Goal: Information Seeking & Learning: Learn about a topic

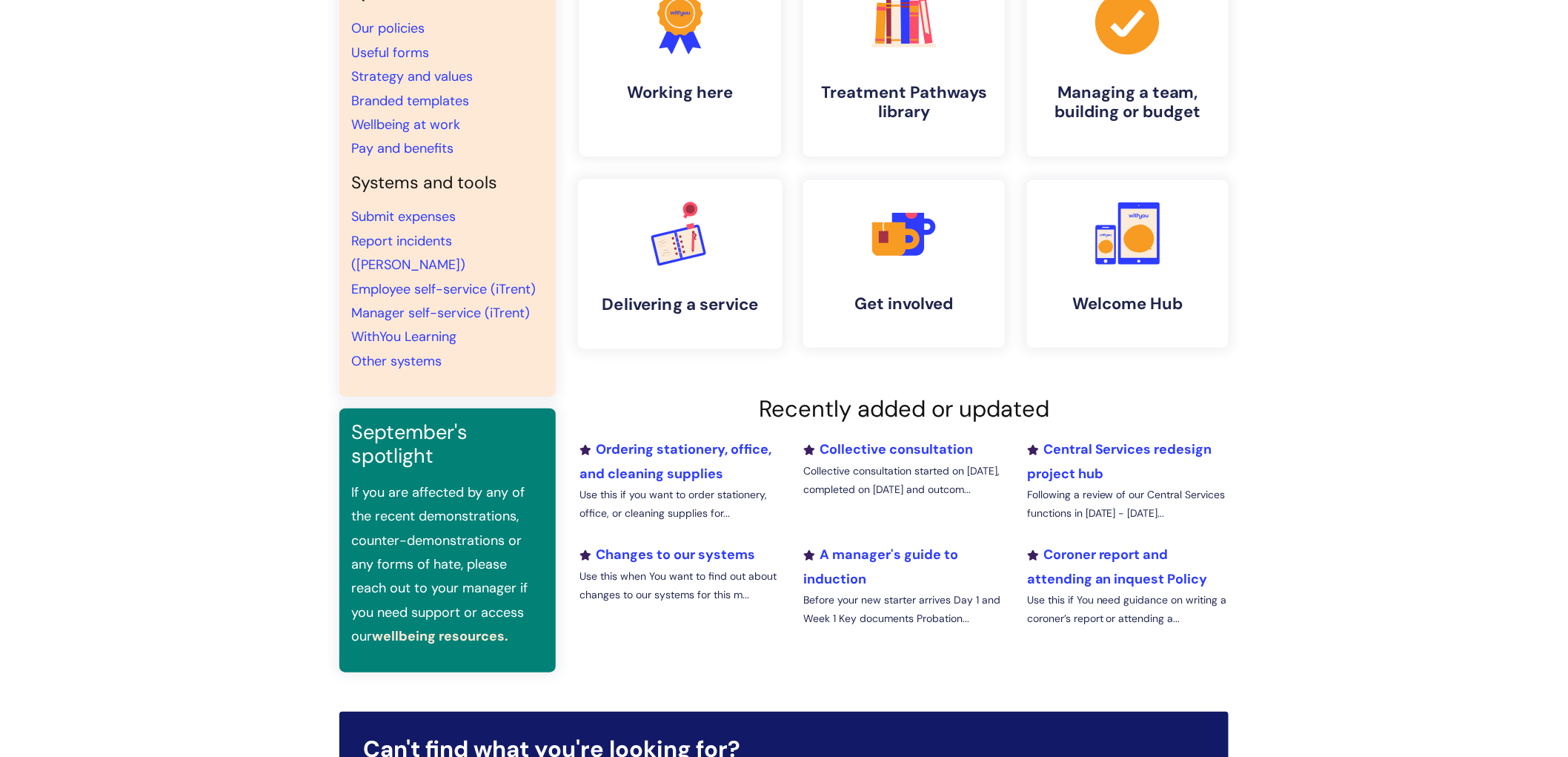
scroll to position [164, 0]
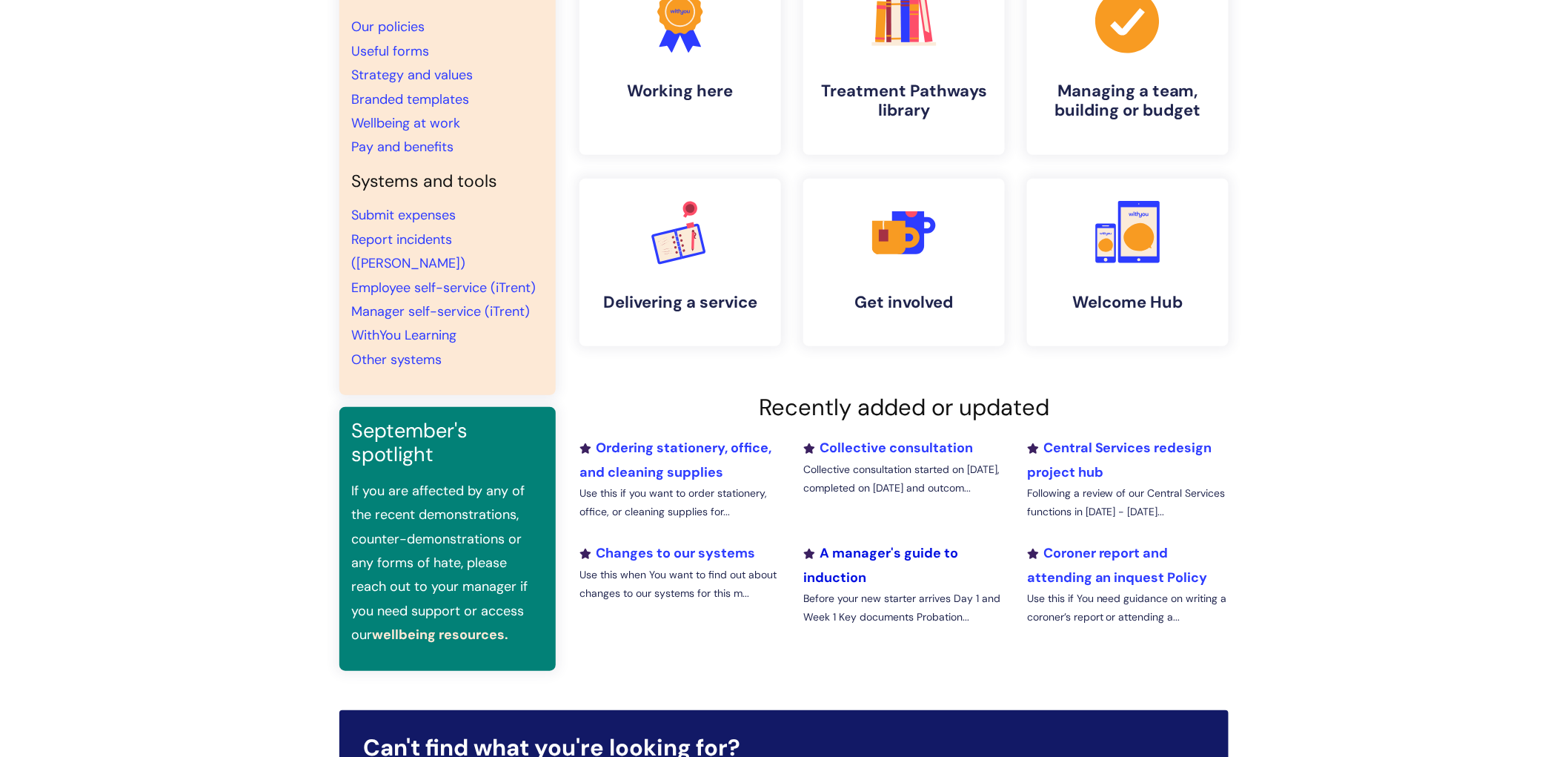
click at [951, 553] on link "A manager's guide to induction" at bounding box center [880, 565] width 155 height 41
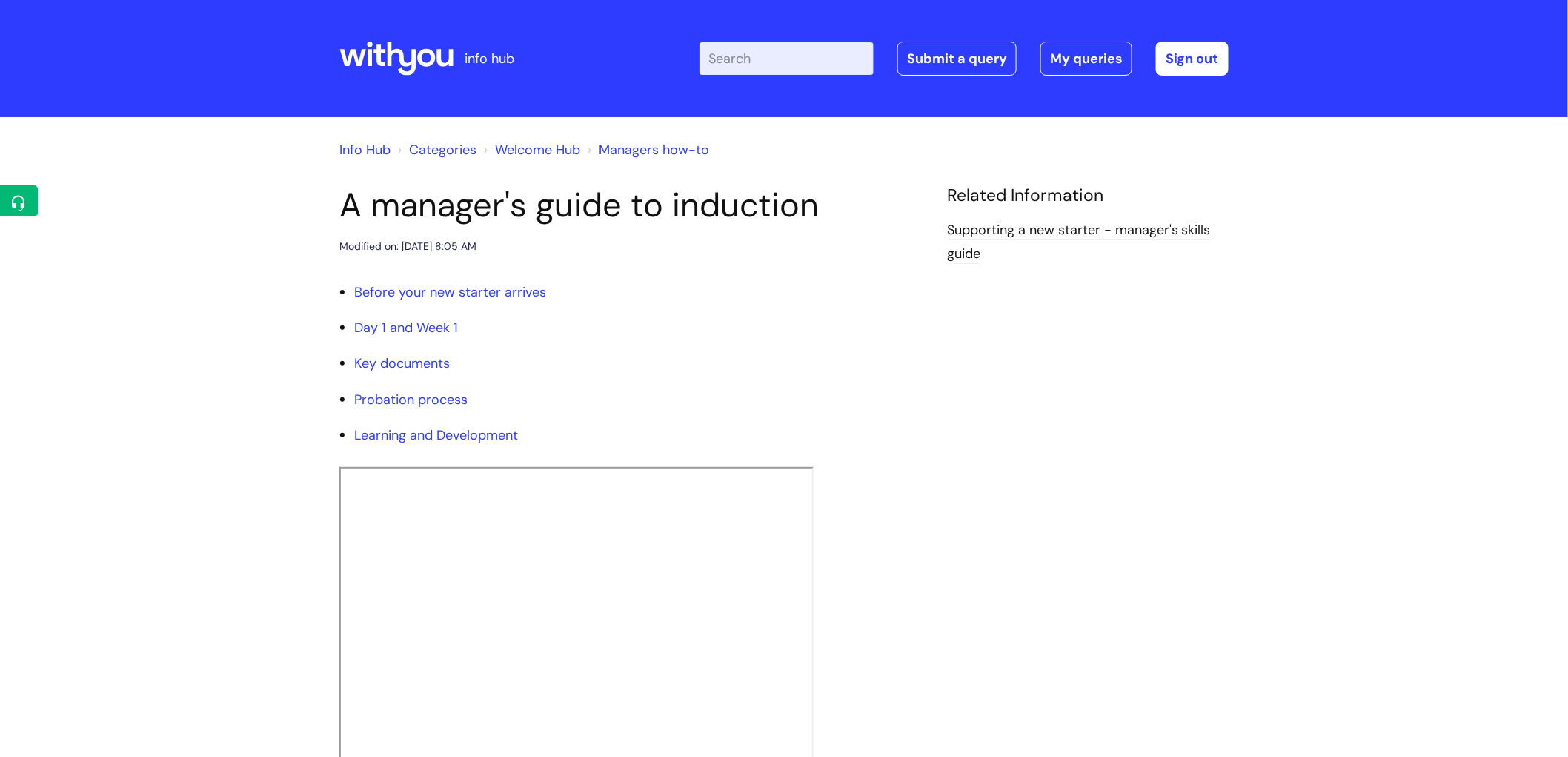
click at [544, 147] on link "Welcome Hub" at bounding box center [537, 149] width 85 height 17
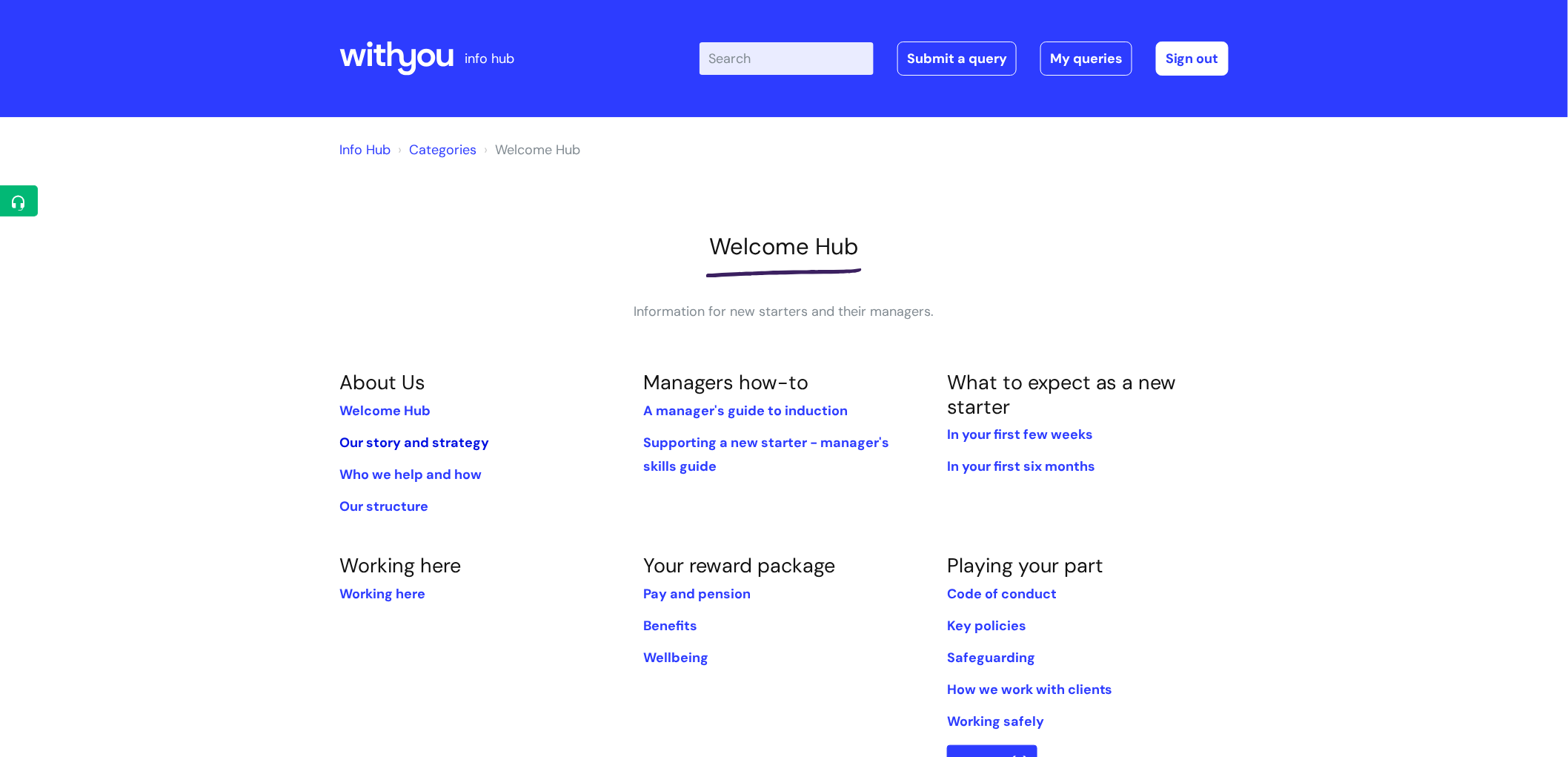
click at [448, 434] on link "Our story and strategy" at bounding box center [414, 442] width 150 height 17
click at [391, 591] on link "Working here" at bounding box center [383, 593] width 86 height 17
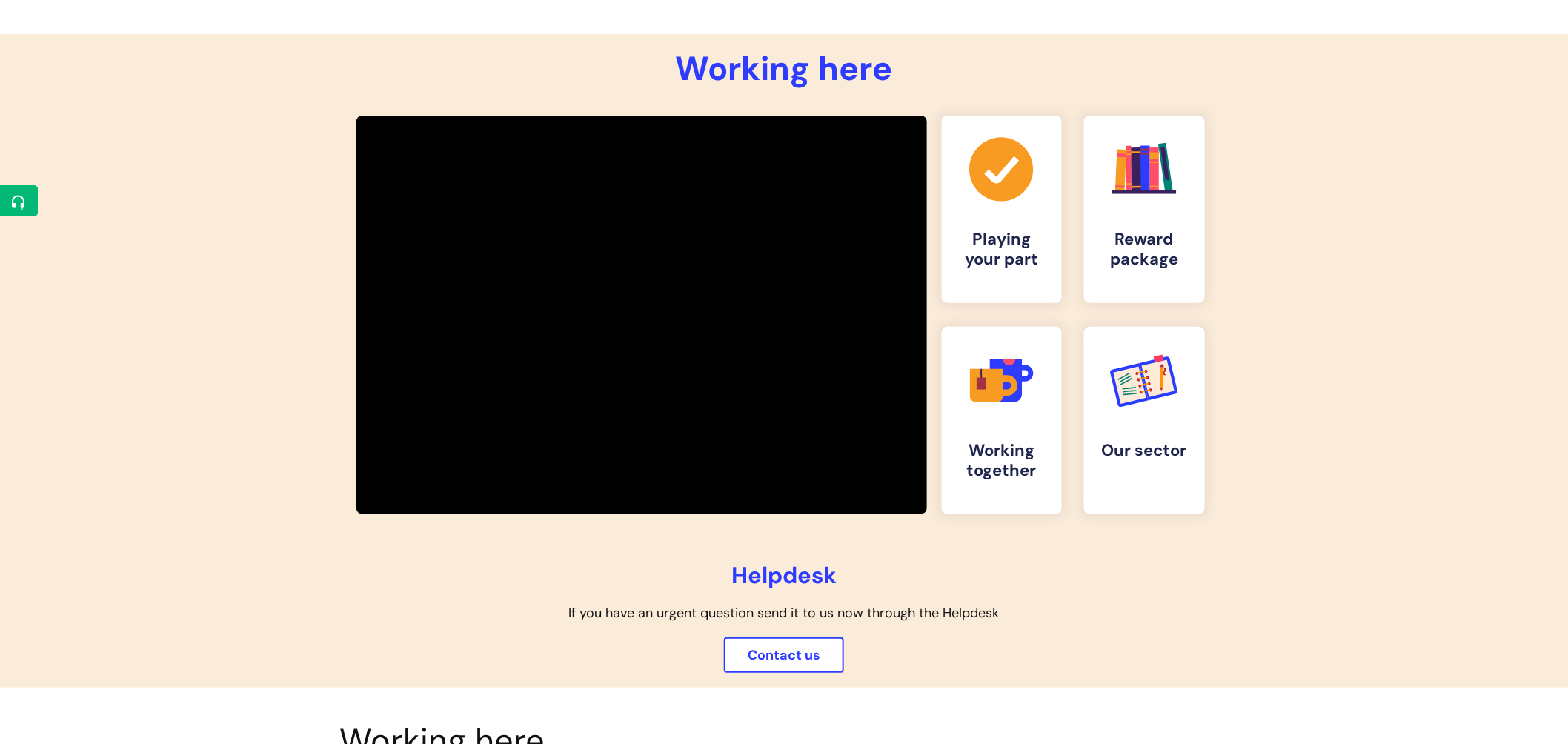
scroll to position [164, 0]
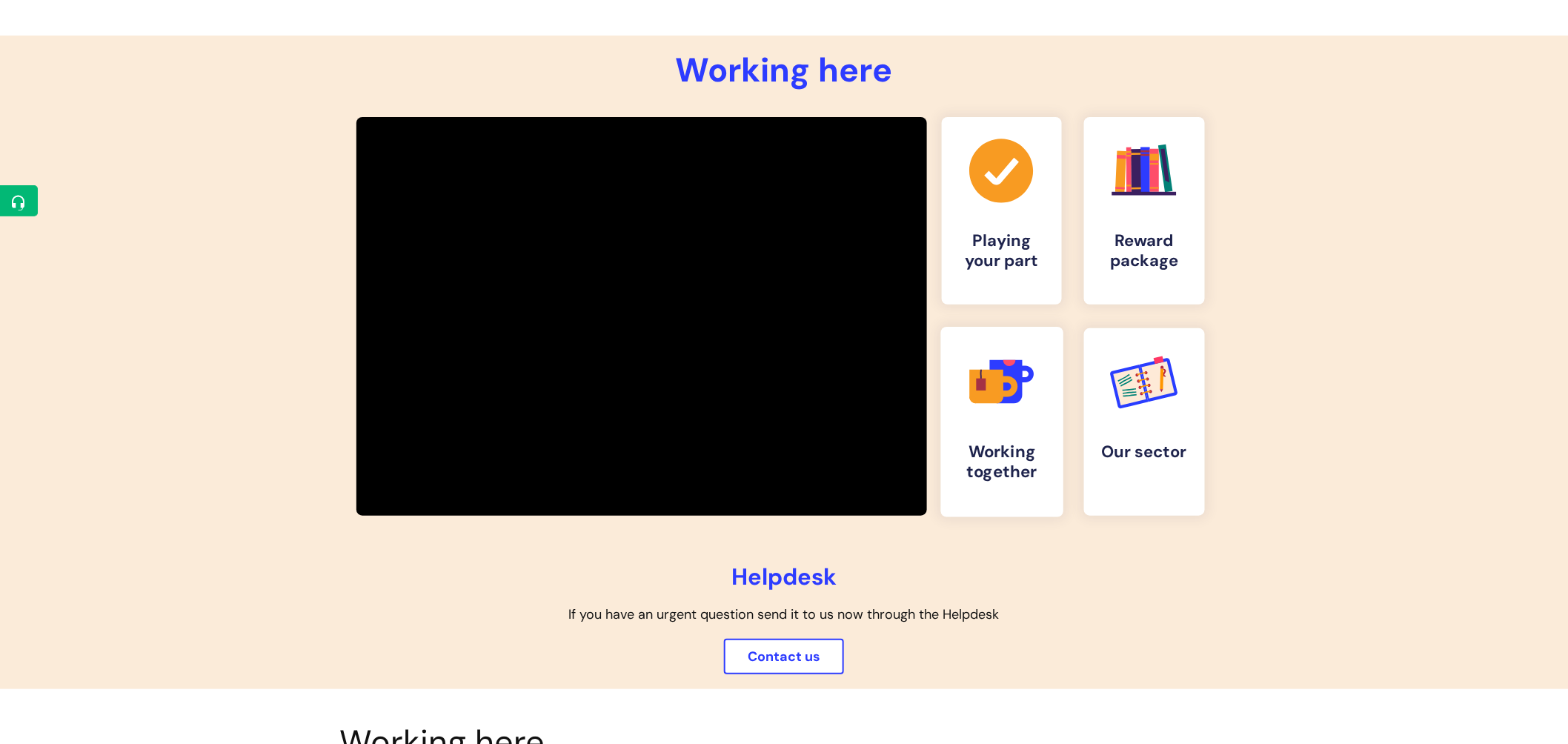
click at [1002, 417] on icon ".cls-1{fill:#f89b22;}.cls-1,.cls-2,.cls-3,.cls-4,.cls-5{stroke-width:0px;}.cls-…" at bounding box center [1001, 382] width 74 height 74
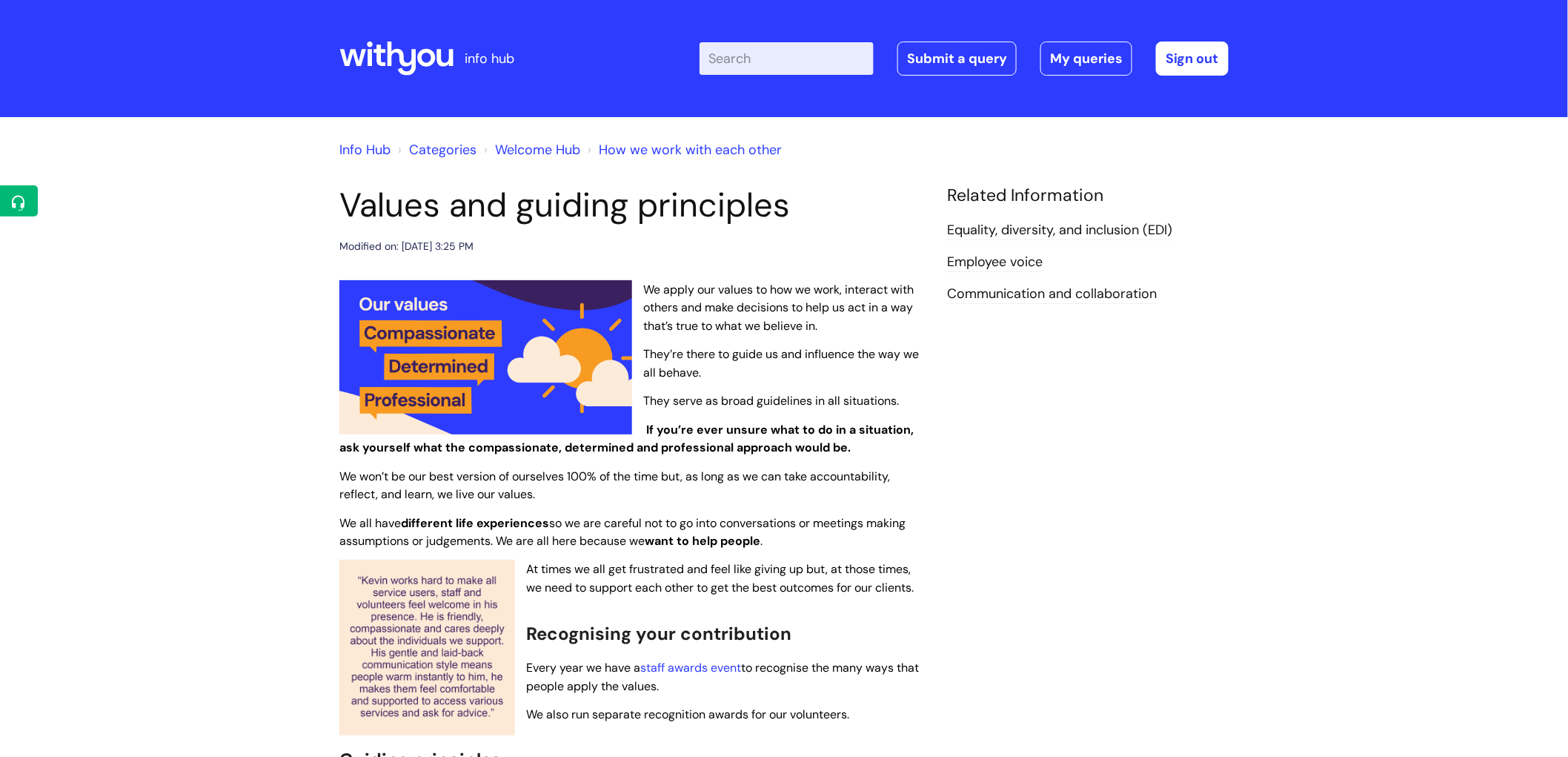
click at [990, 262] on link "Employee voice" at bounding box center [995, 262] width 95 height 19
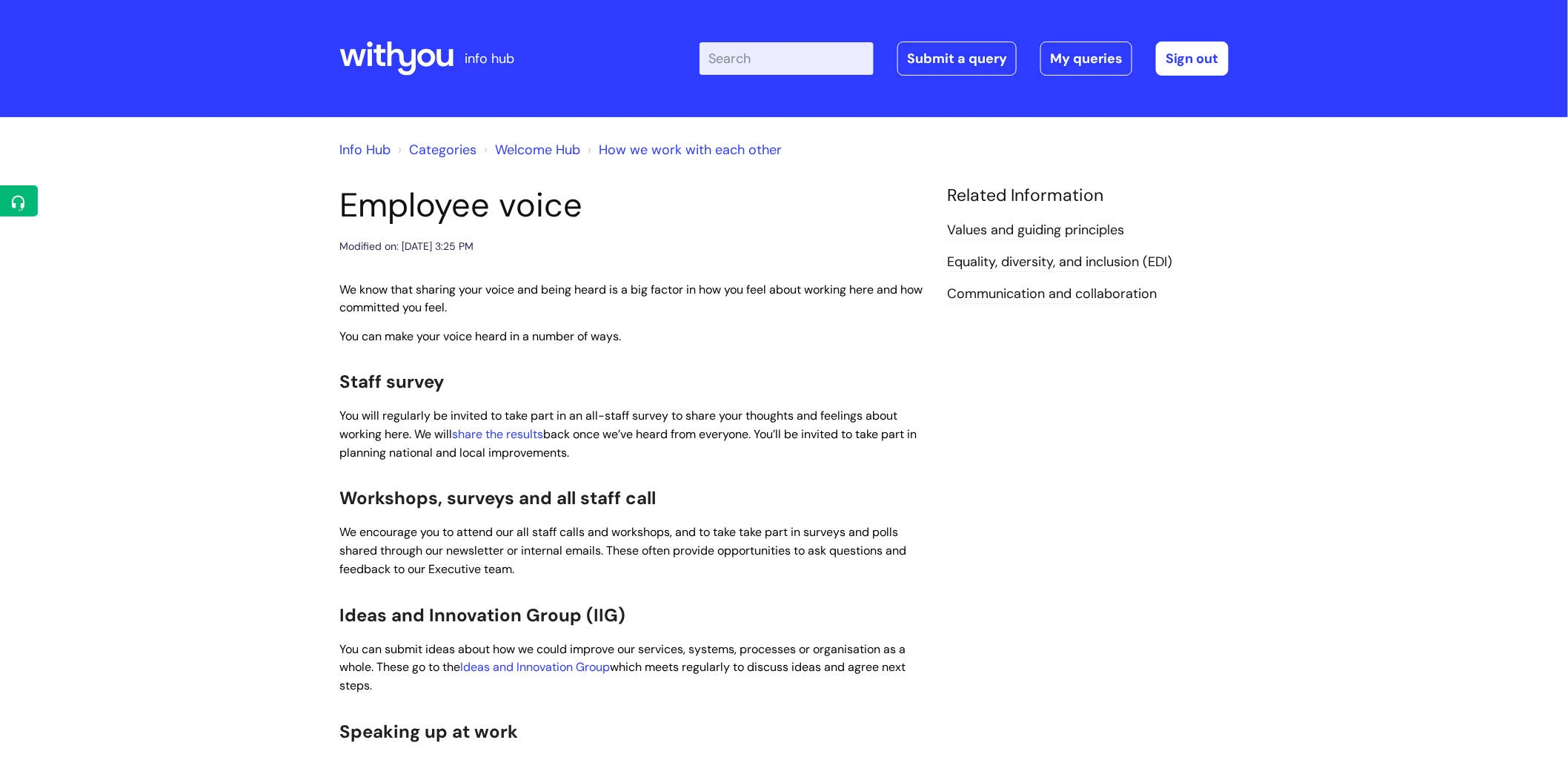
click at [423, 51] on icon at bounding box center [425, 57] width 17 height 17
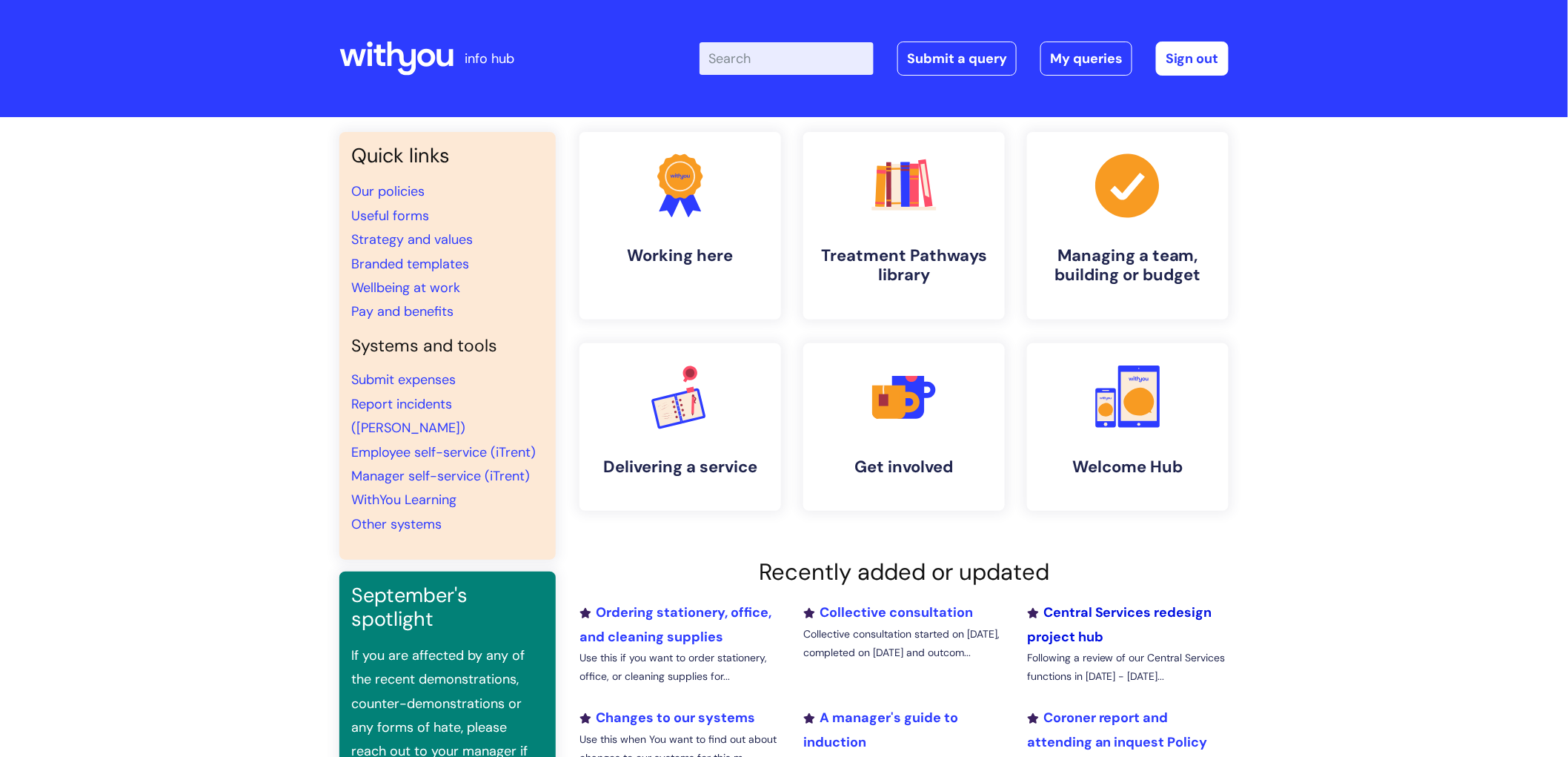
scroll to position [82, 0]
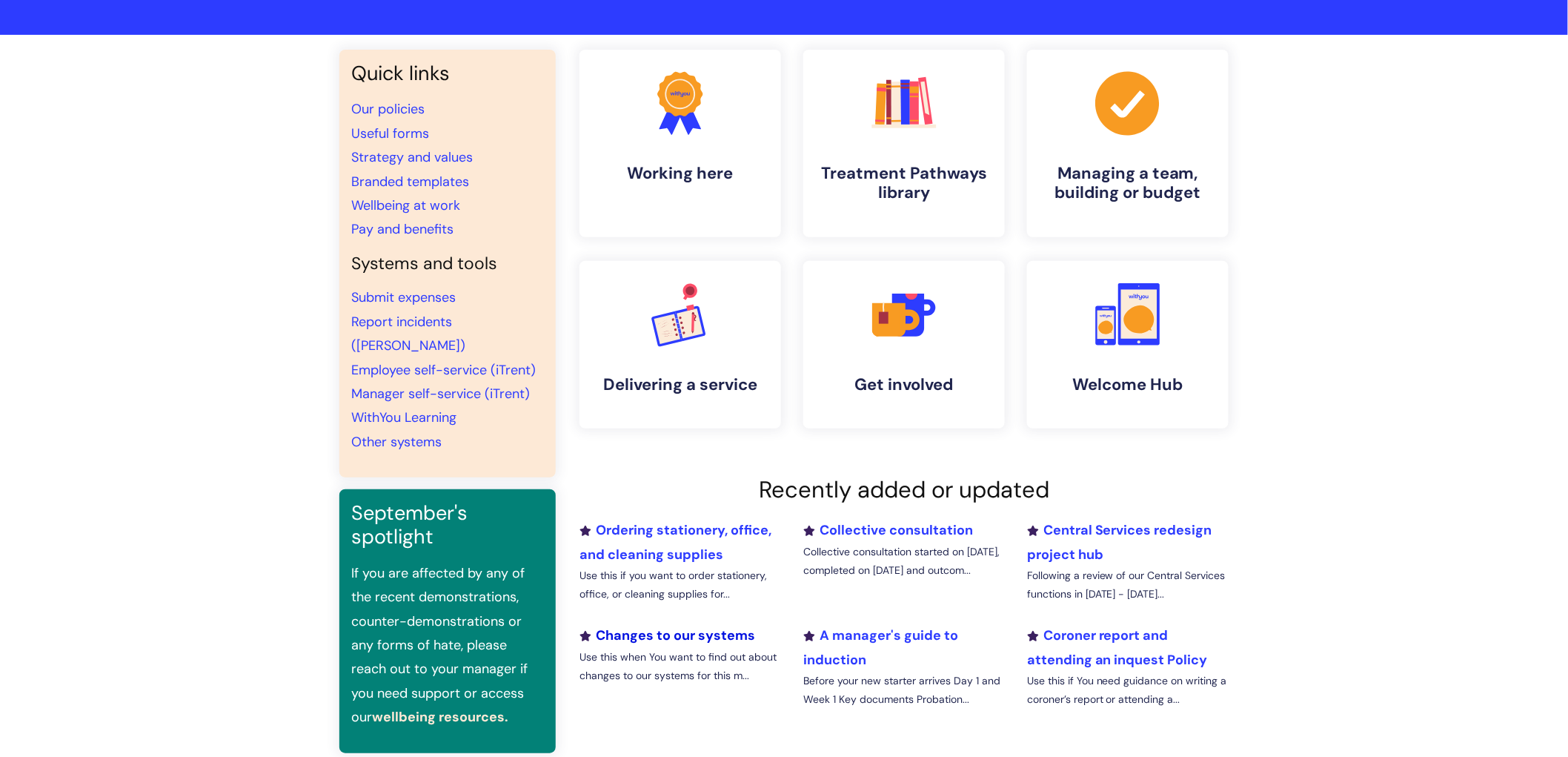
click at [737, 636] on link "Changes to our systems" at bounding box center [667, 635] width 176 height 17
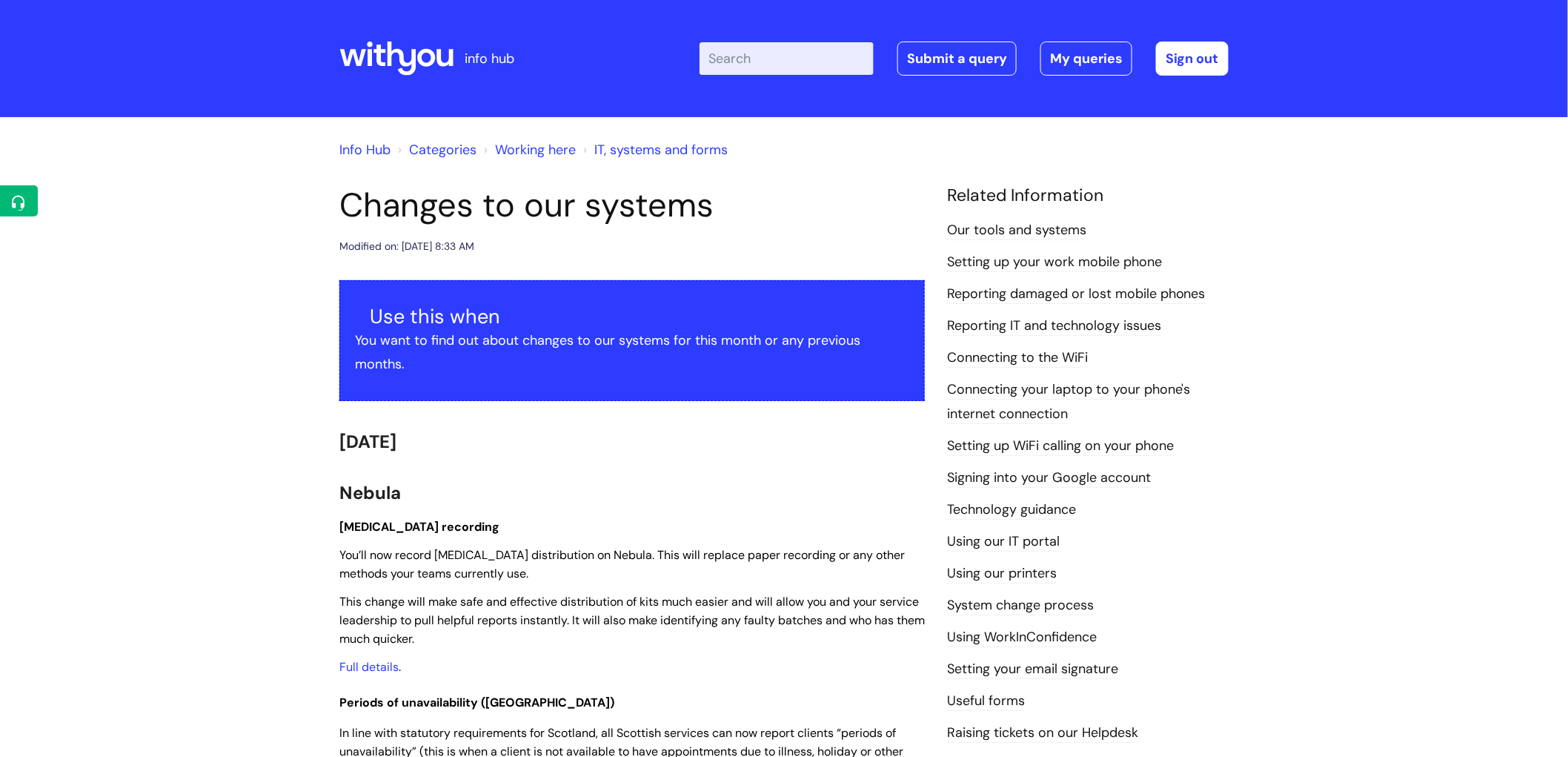
click at [520, 150] on link "Working here" at bounding box center [535, 149] width 80 height 17
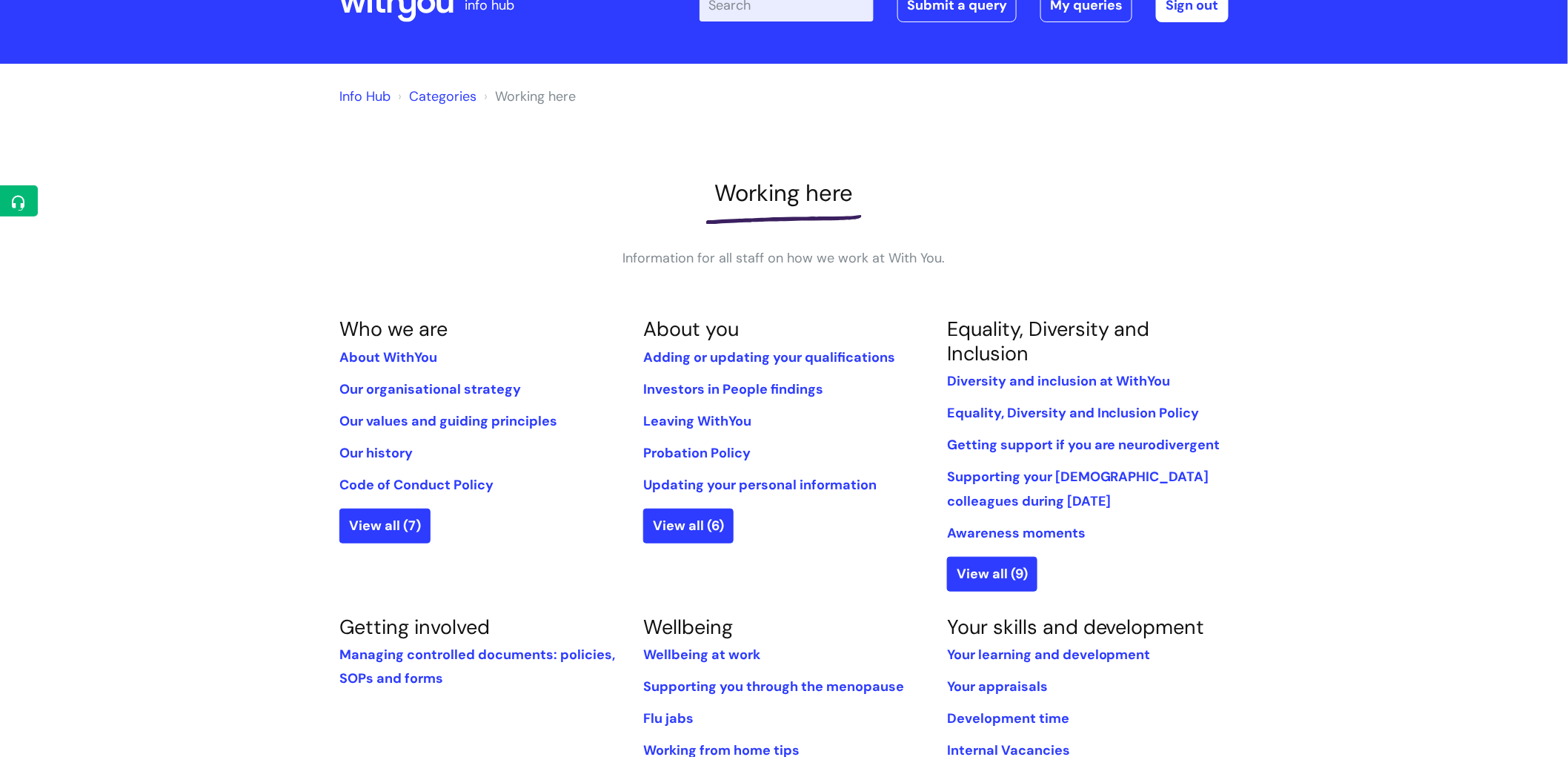
scroll to position [164, 0]
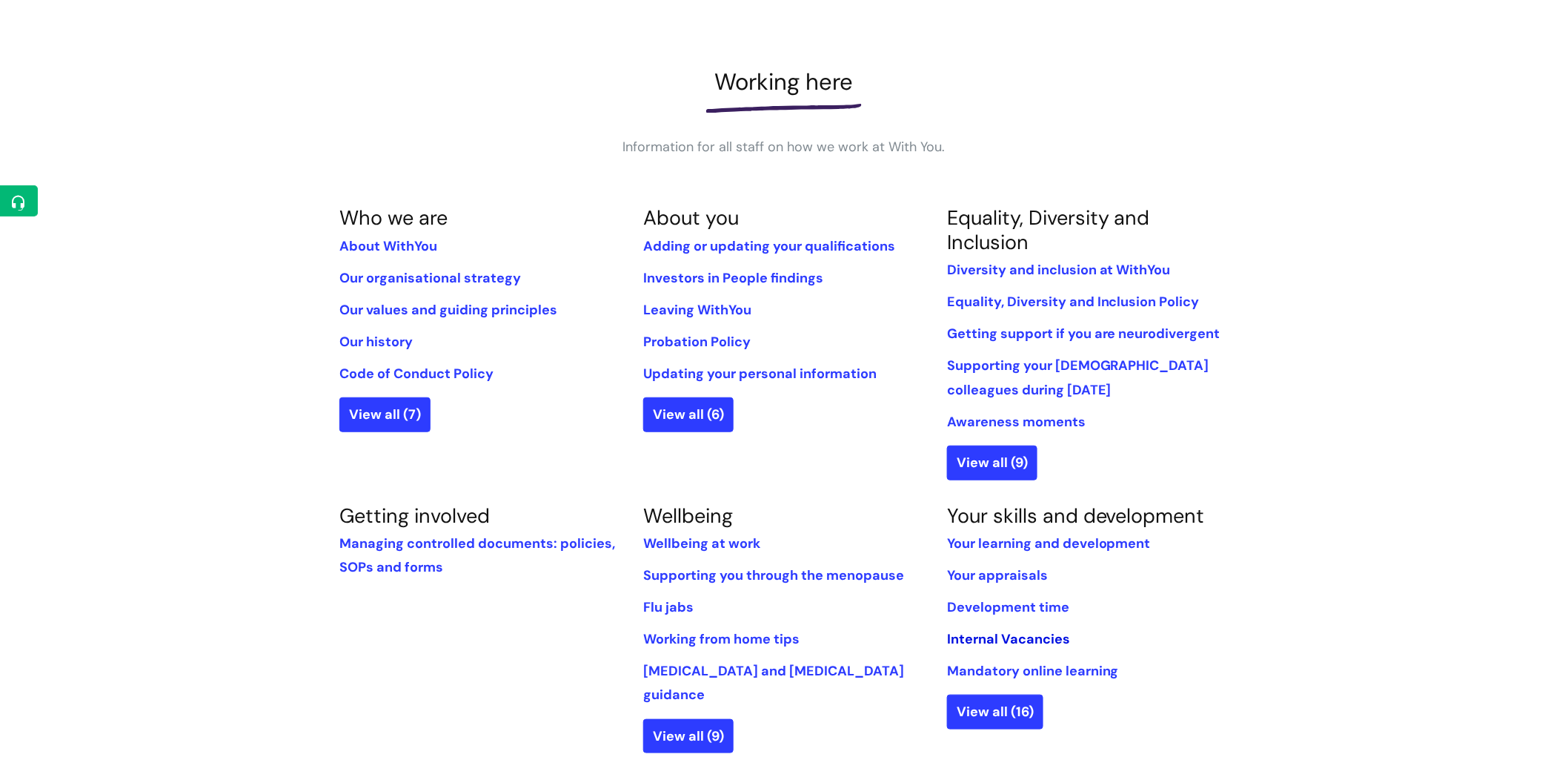
click at [968, 640] on link "Internal Vacancies" at bounding box center [1009, 638] width 123 height 17
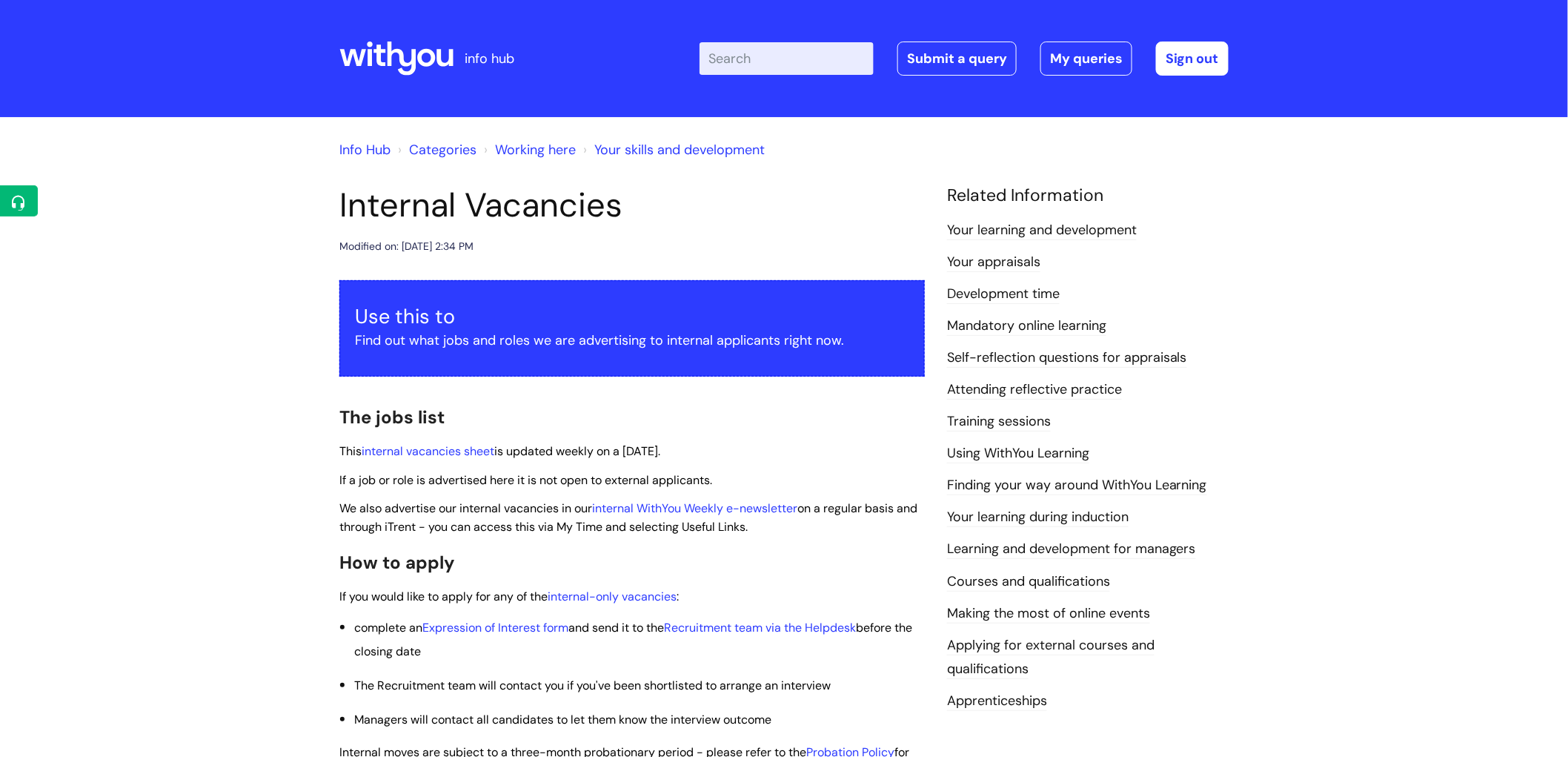
drag, startPoint x: 546, startPoint y: 153, endPoint x: 385, endPoint y: 460, distance: 346.7
click at [384, 459] on p "This internal vacancies sheet is updated weekly on a Monday." at bounding box center [632, 451] width 585 height 18
click at [528, 143] on link "Working here" at bounding box center [535, 149] width 80 height 17
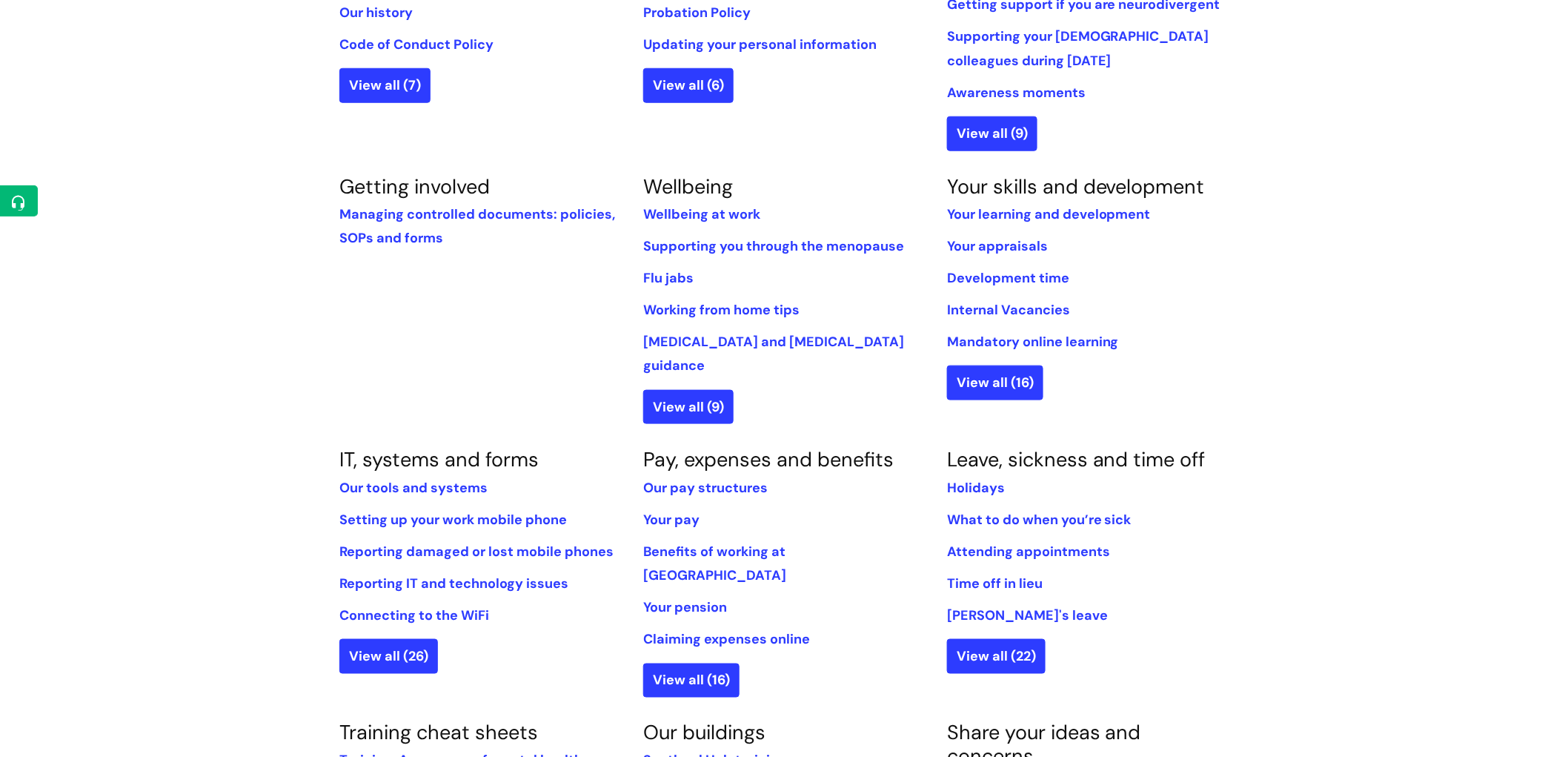
scroll to position [576, 0]
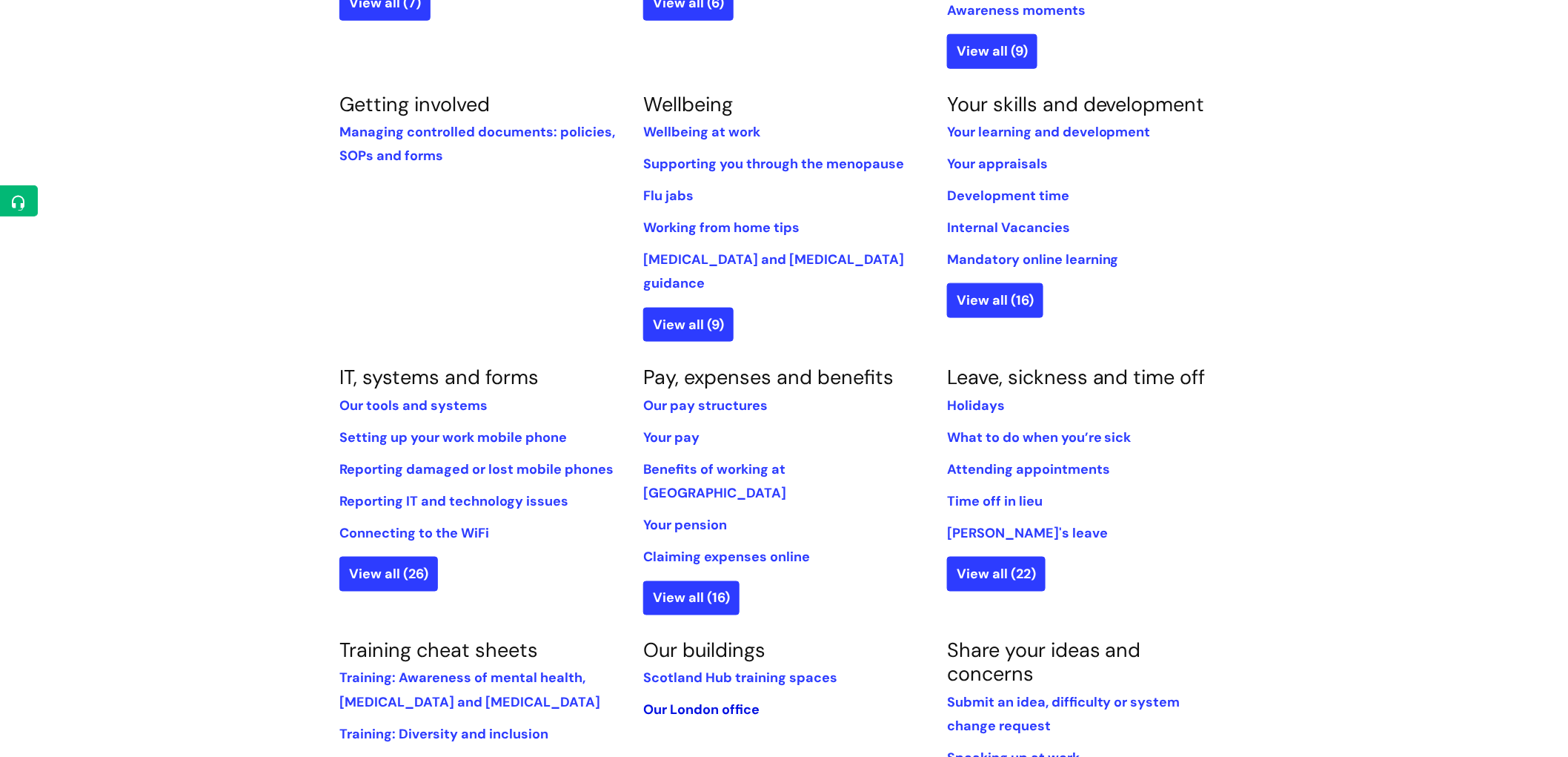
click at [688, 701] on link "Our London office" at bounding box center [701, 710] width 116 height 17
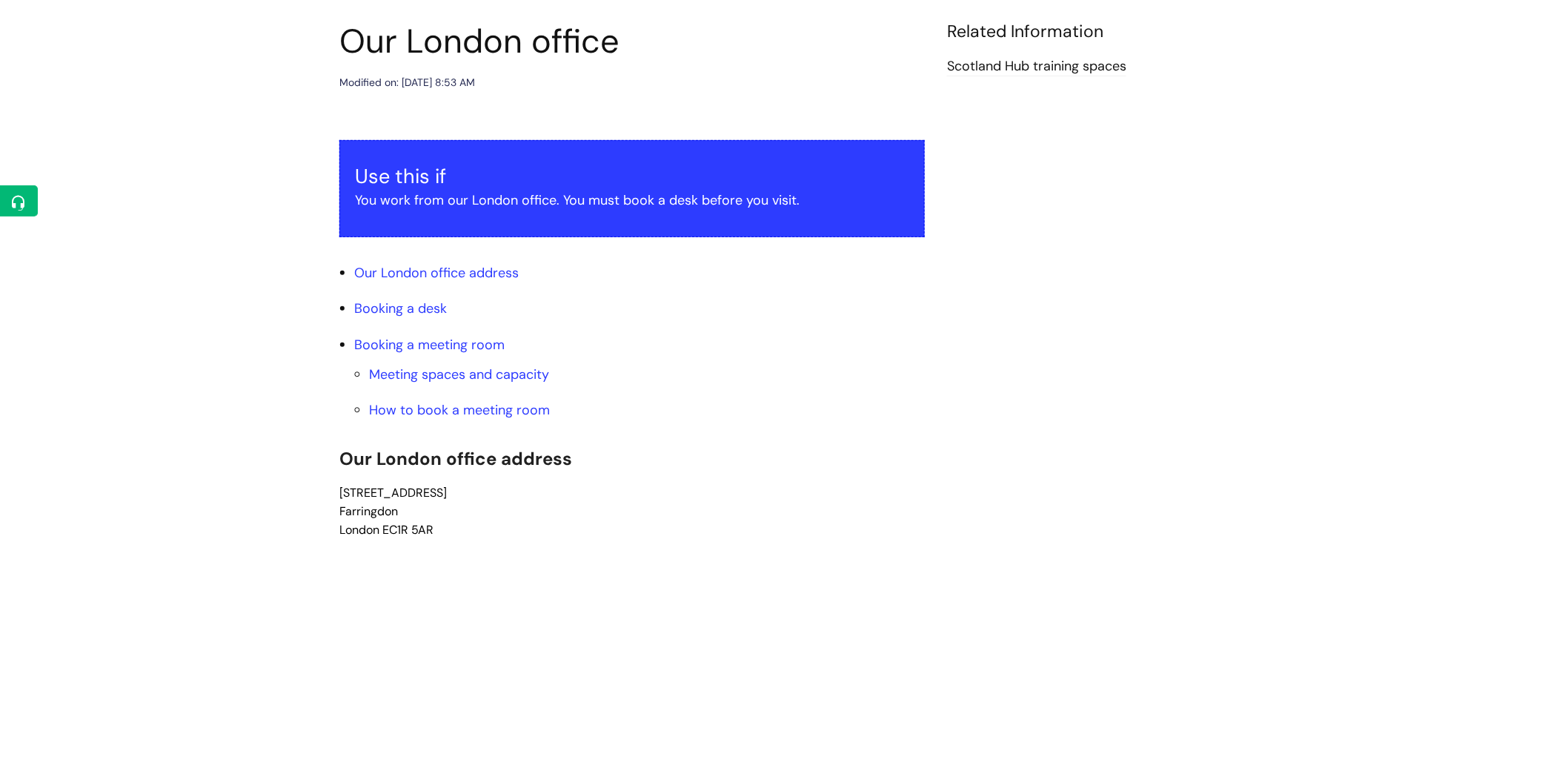
scroll to position [411, 0]
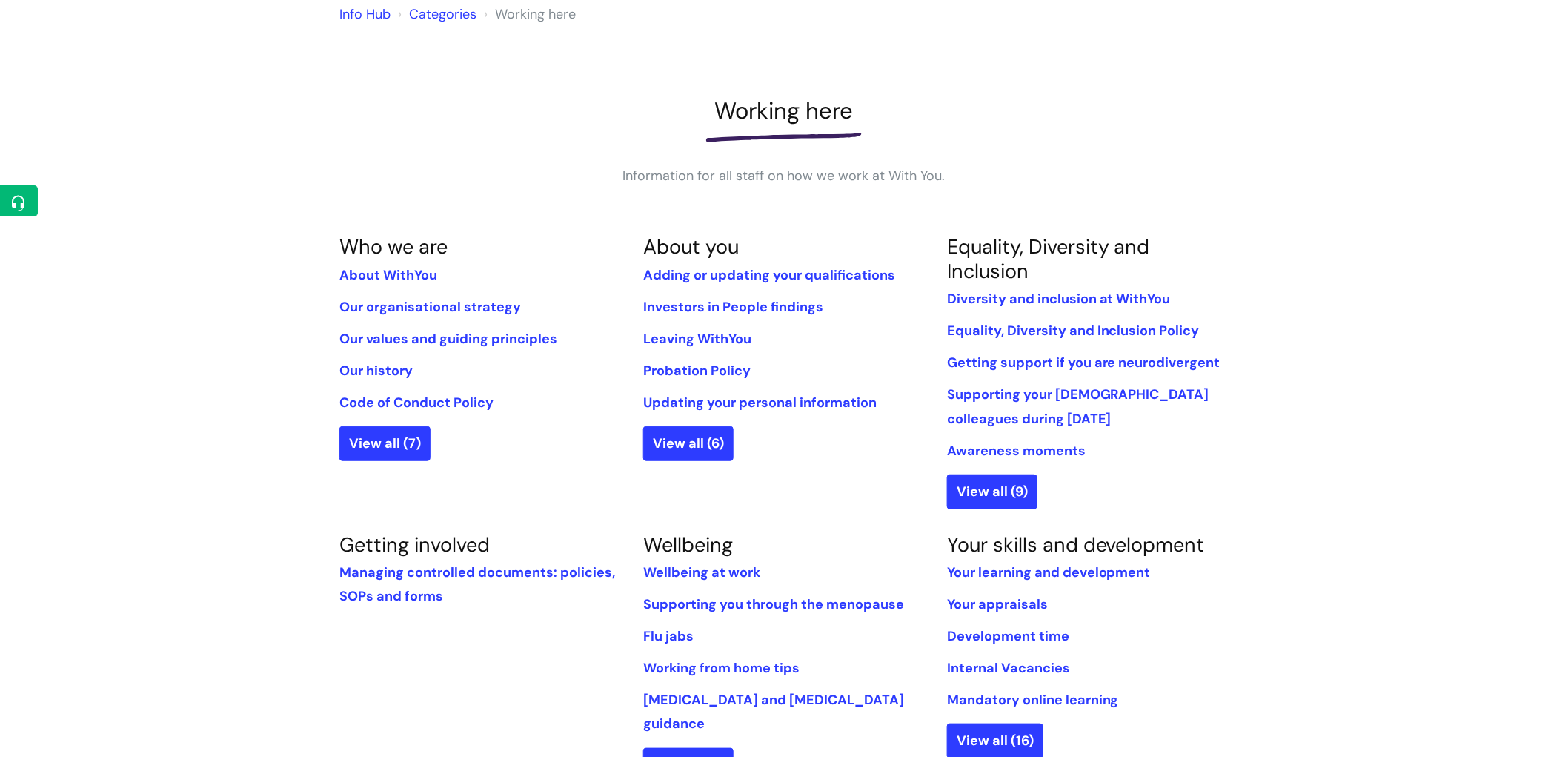
scroll to position [164, 0]
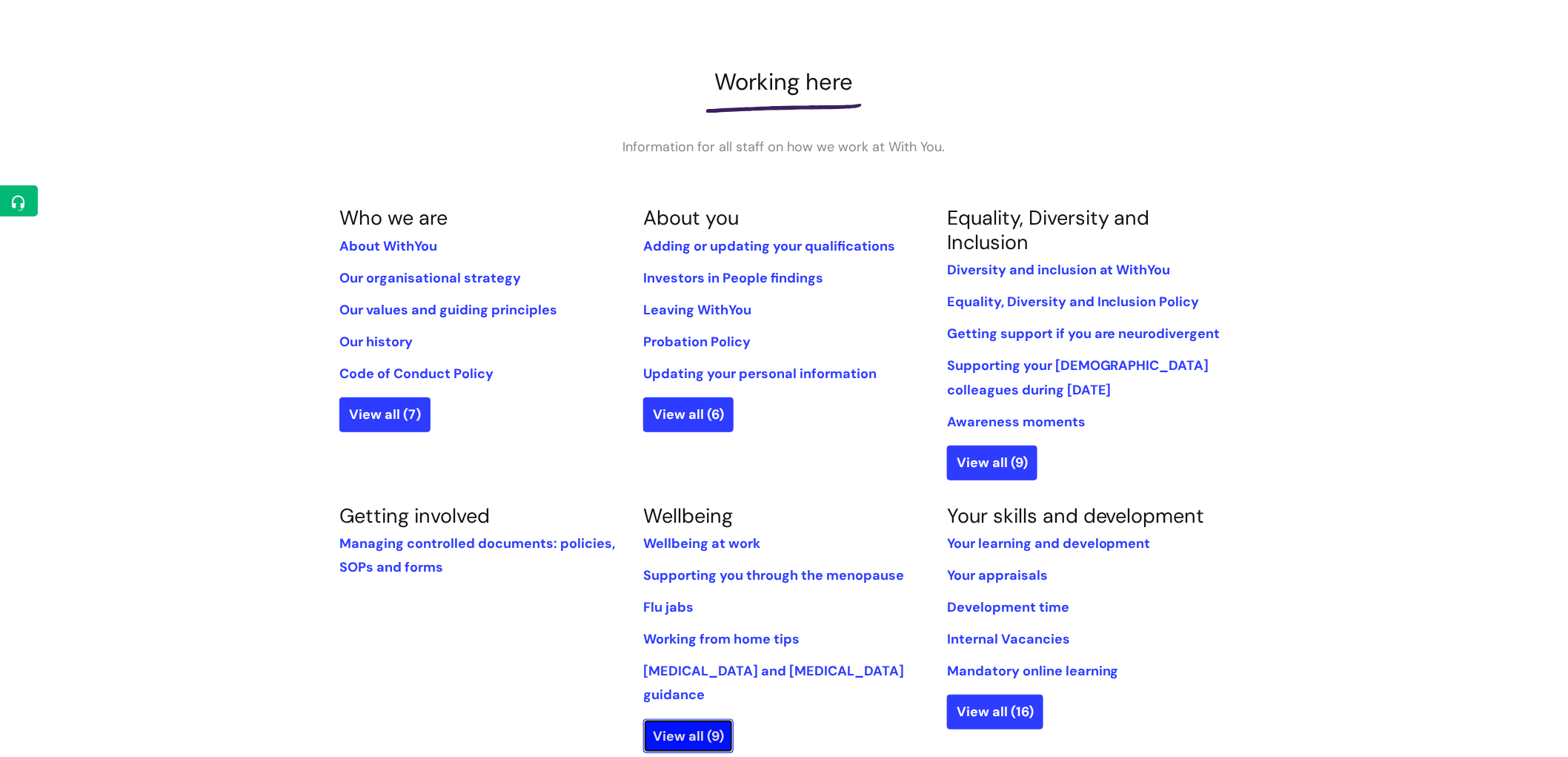
click at [722, 719] on link "View all (9)" at bounding box center [688, 735] width 90 height 34
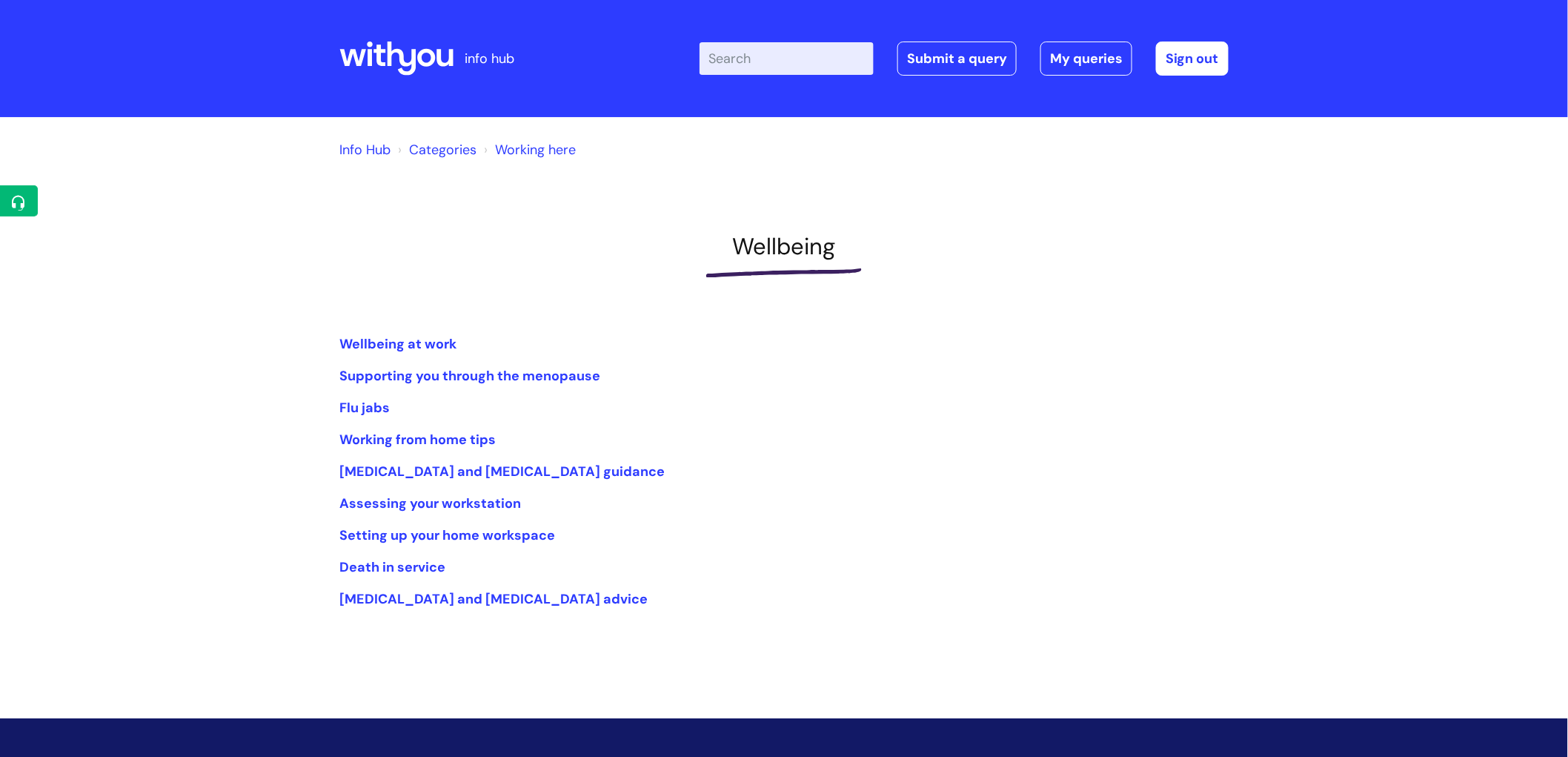
click at [549, 144] on link "Working here" at bounding box center [535, 149] width 80 height 17
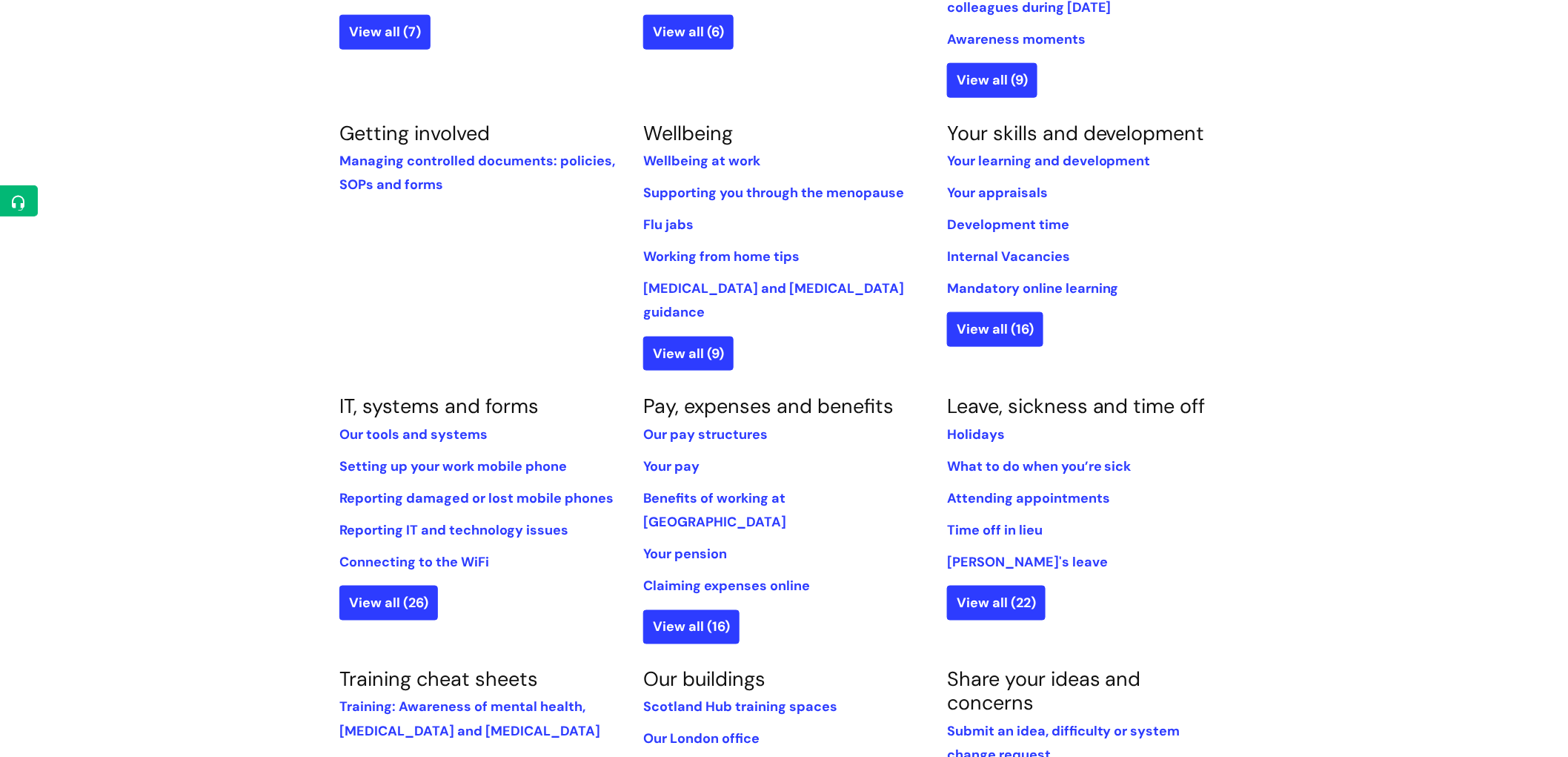
scroll to position [576, 0]
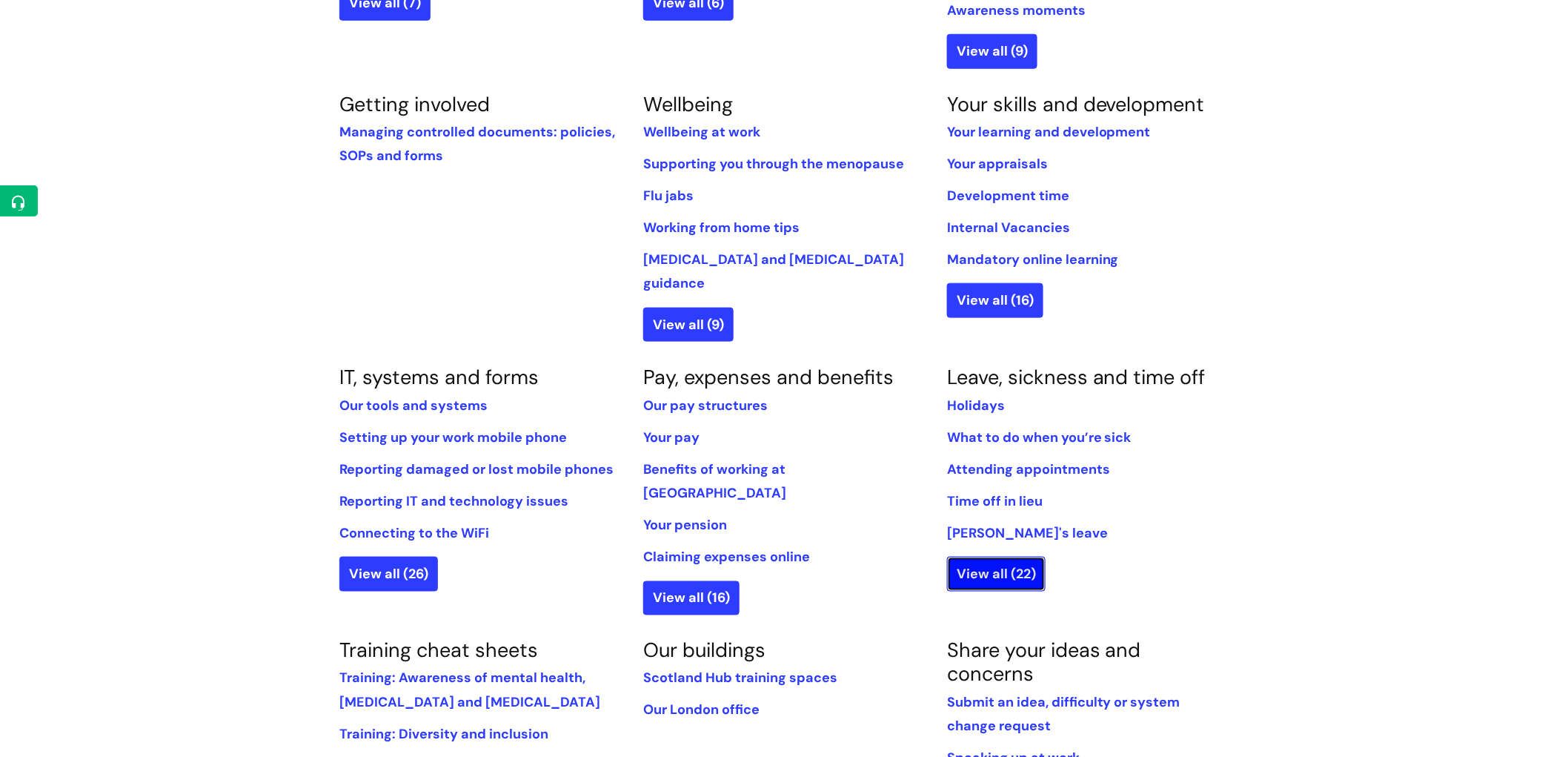
click at [998, 556] on link "View all (22)" at bounding box center [996, 573] width 99 height 34
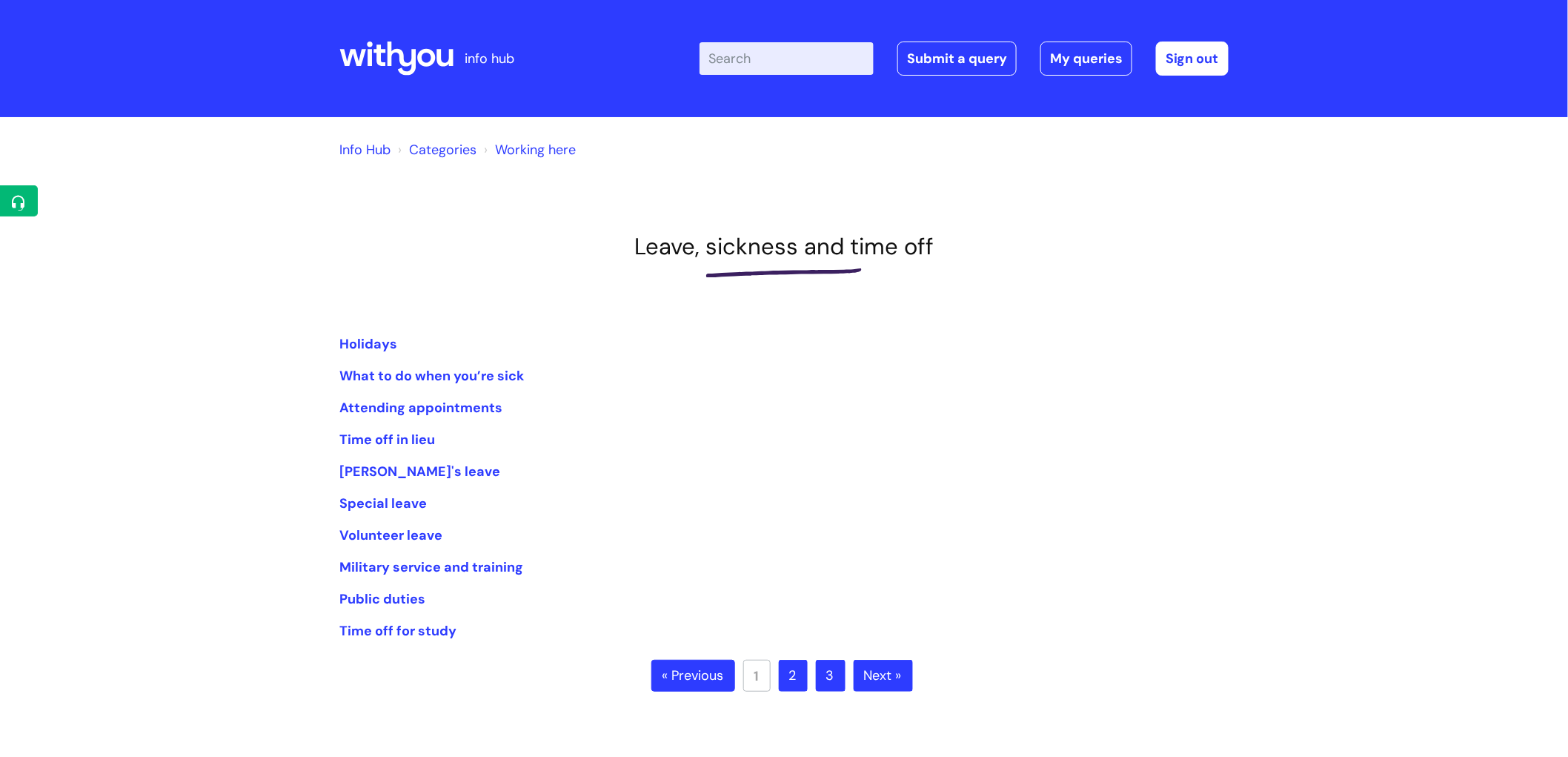
scroll to position [82, 0]
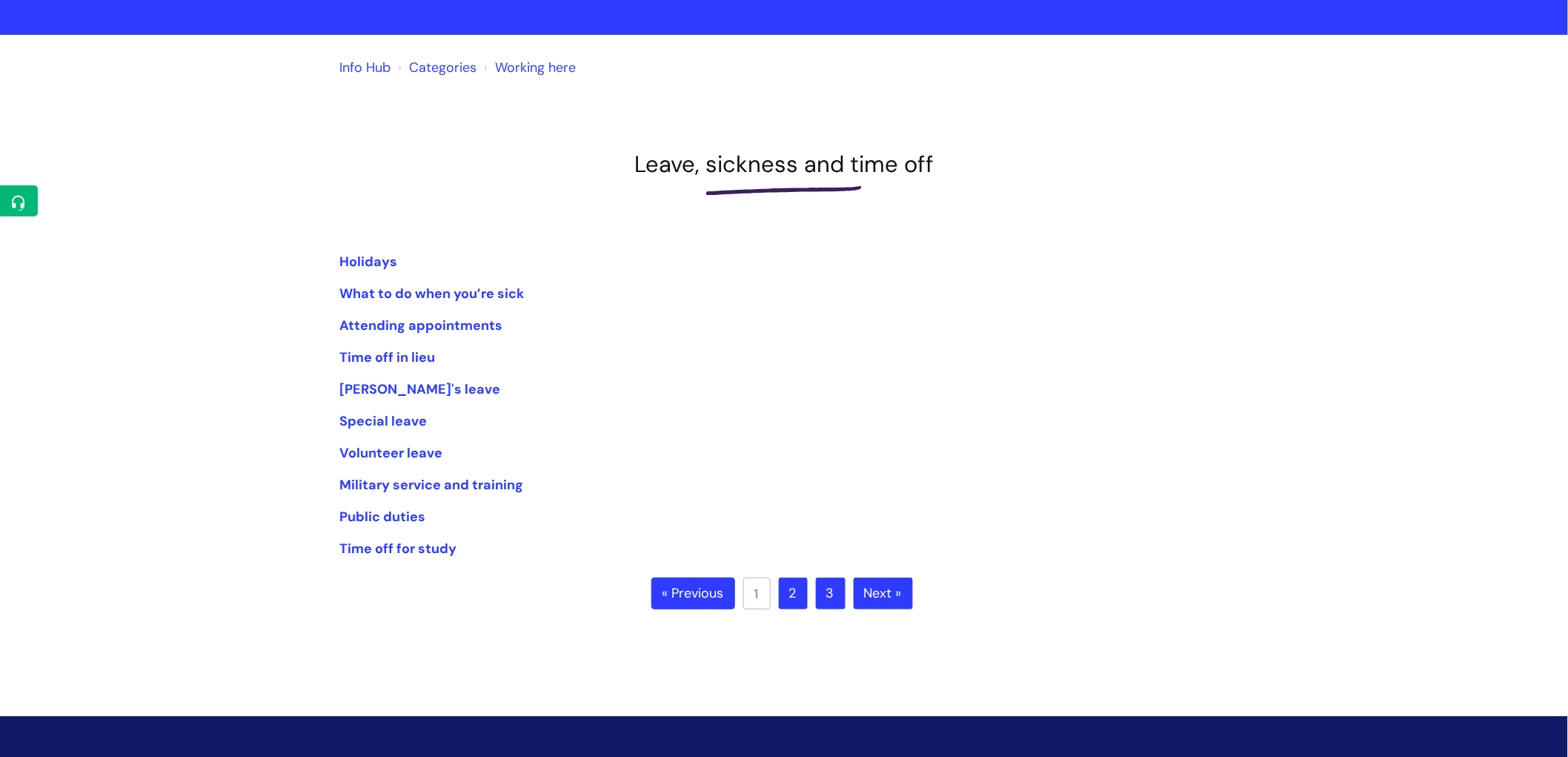
click at [799, 596] on link "2" at bounding box center [793, 594] width 29 height 32
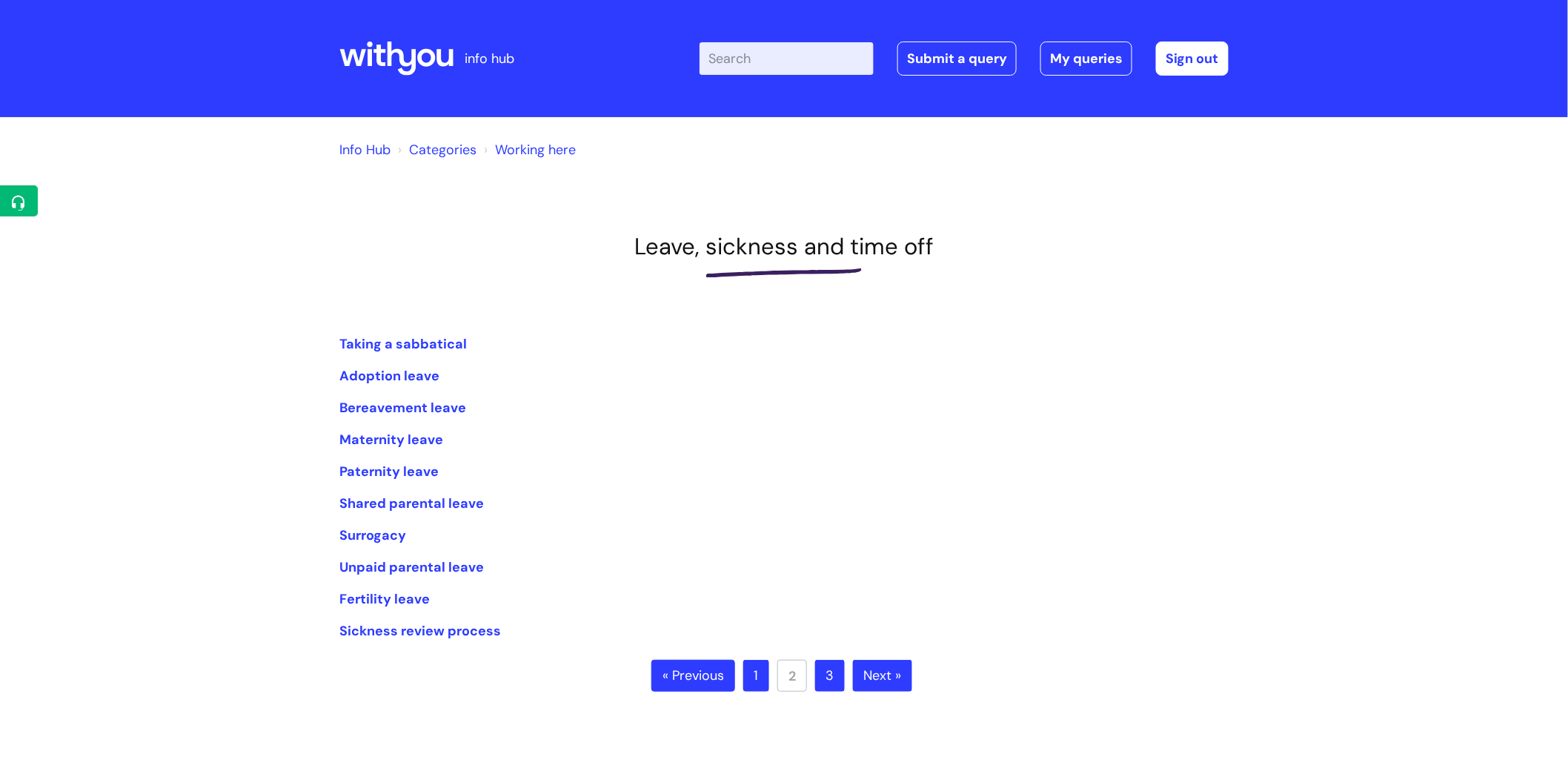
click at [825, 672] on link "3" at bounding box center [830, 676] width 30 height 32
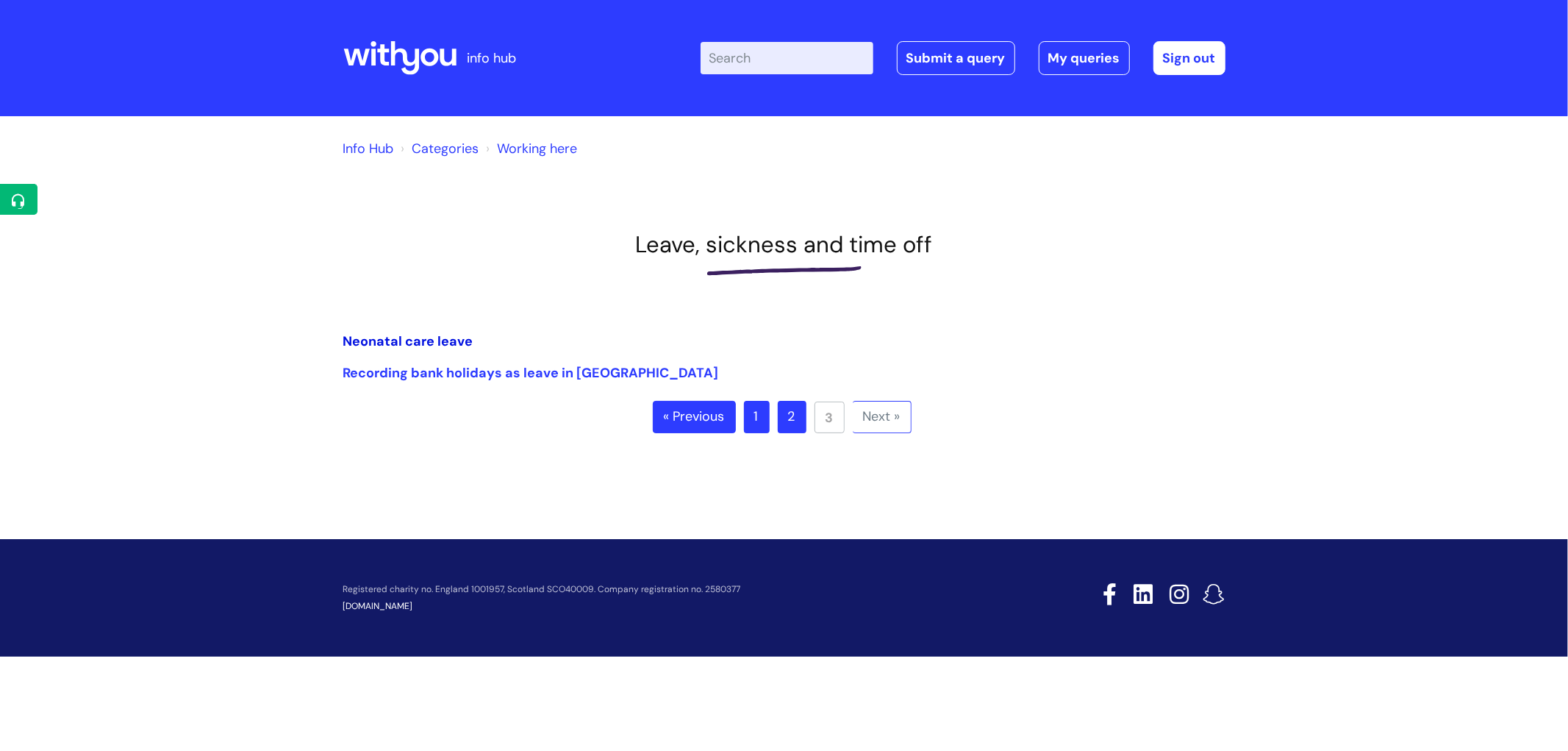
click at [420, 347] on link "Neonatal care leave" at bounding box center [409, 341] width 130 height 17
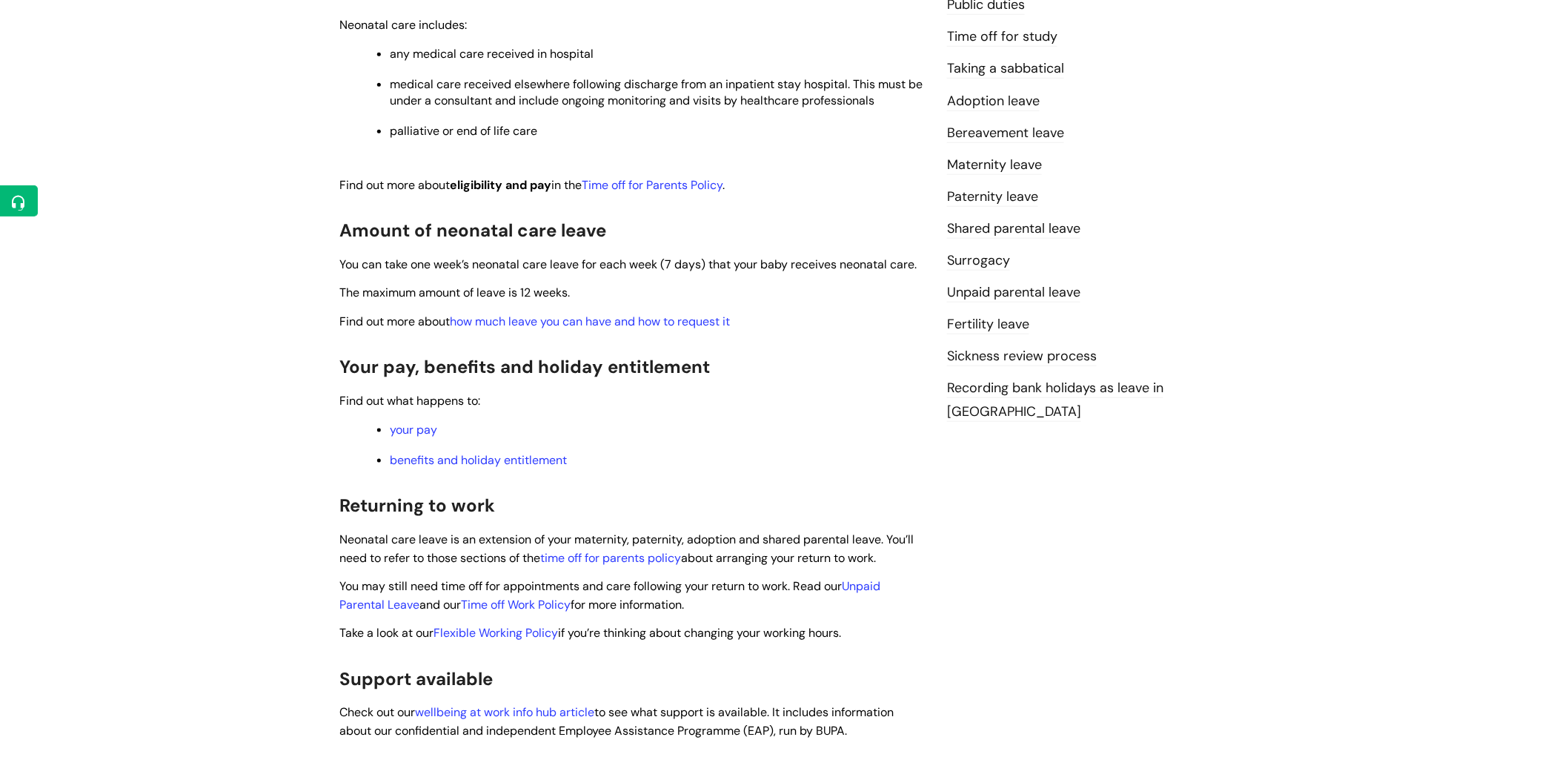
scroll to position [329, 0]
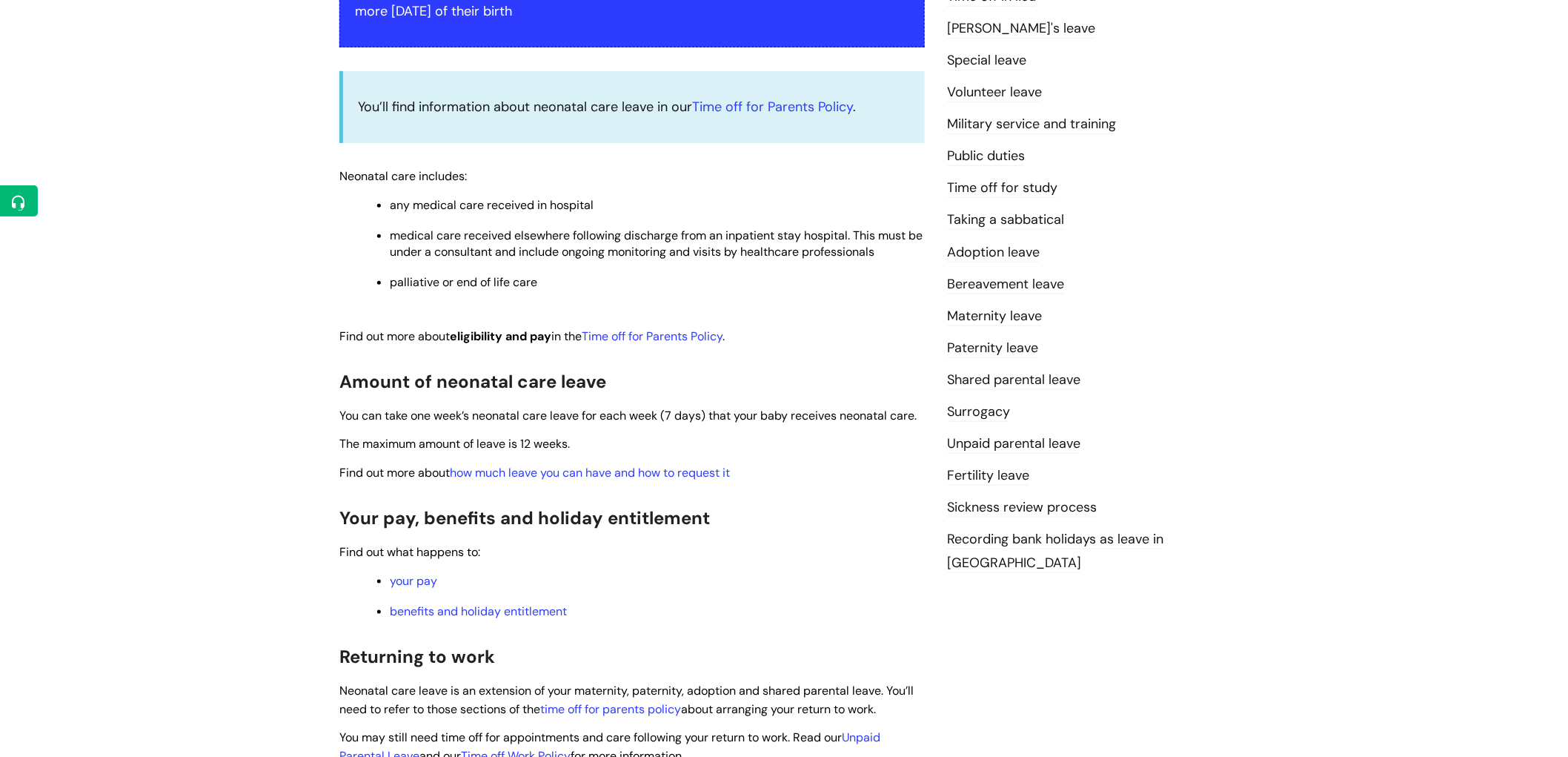
click at [1011, 476] on link "Fertility leave" at bounding box center [988, 475] width 82 height 19
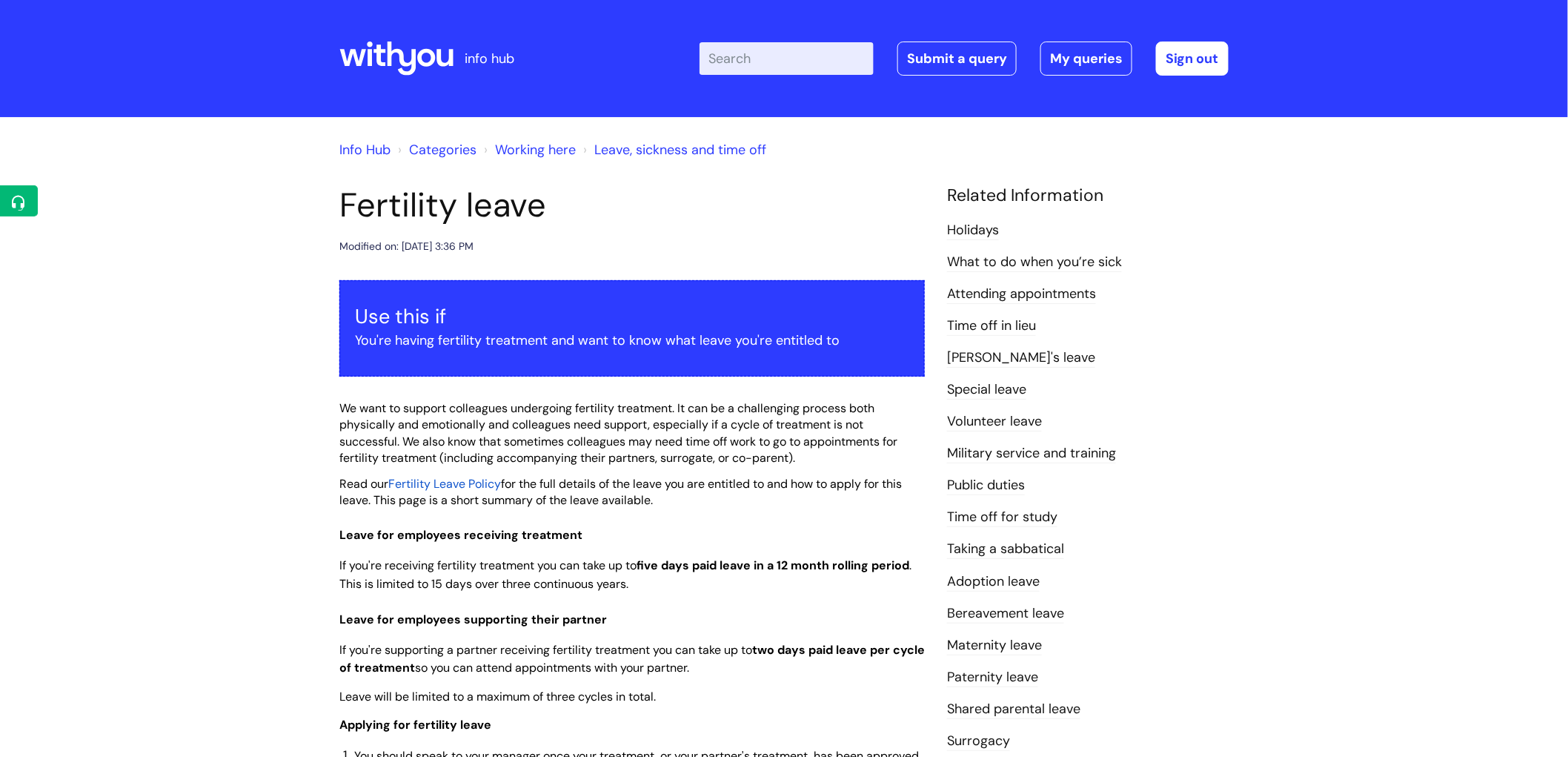
click at [767, 55] on input "Enter your search term here..." at bounding box center [786, 58] width 174 height 32
type input "manager"
click button "Search" at bounding box center [0, 0] width 0 height 0
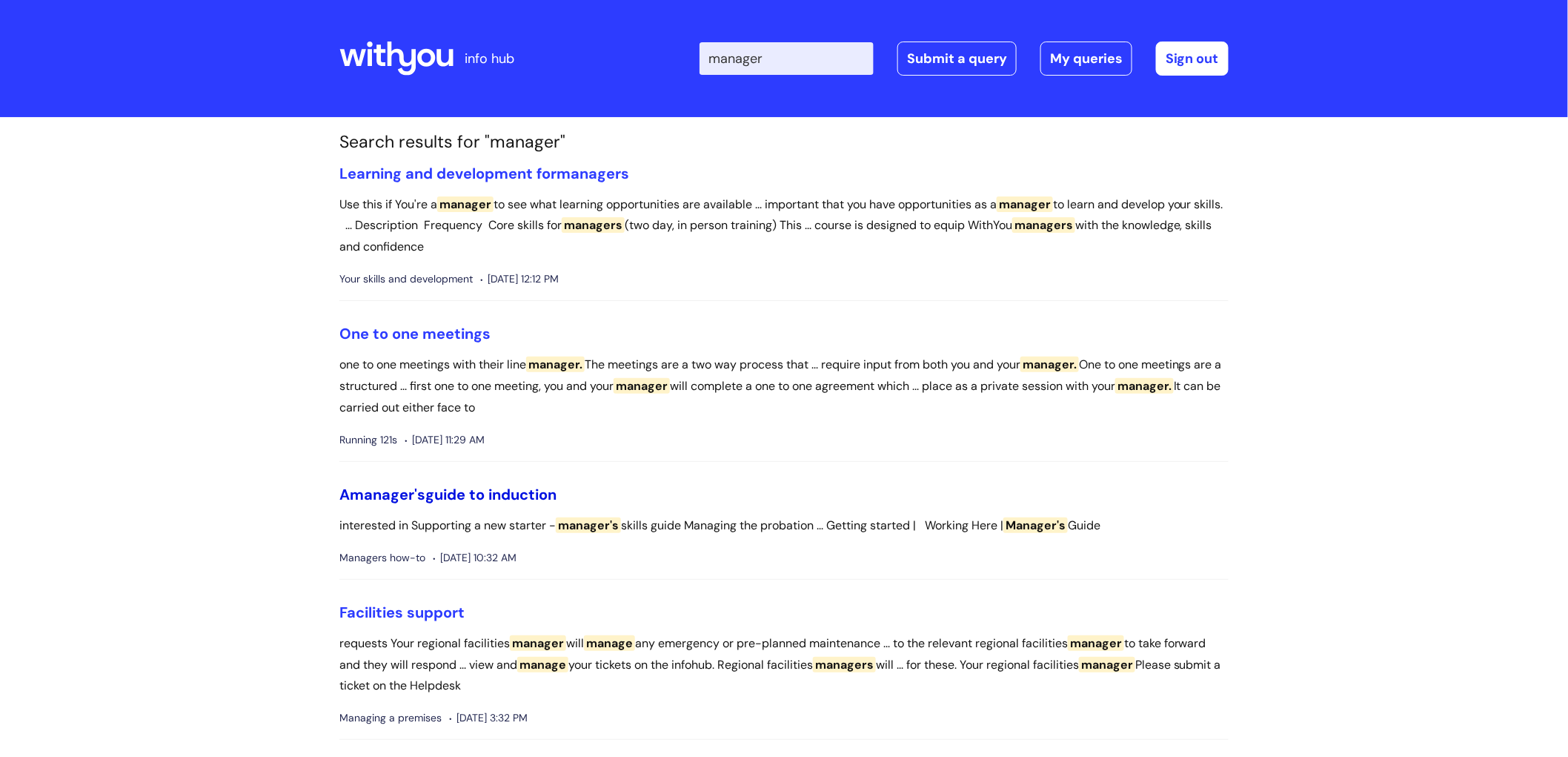
click at [547, 489] on link "A manager's guide to induction" at bounding box center [448, 494] width 217 height 19
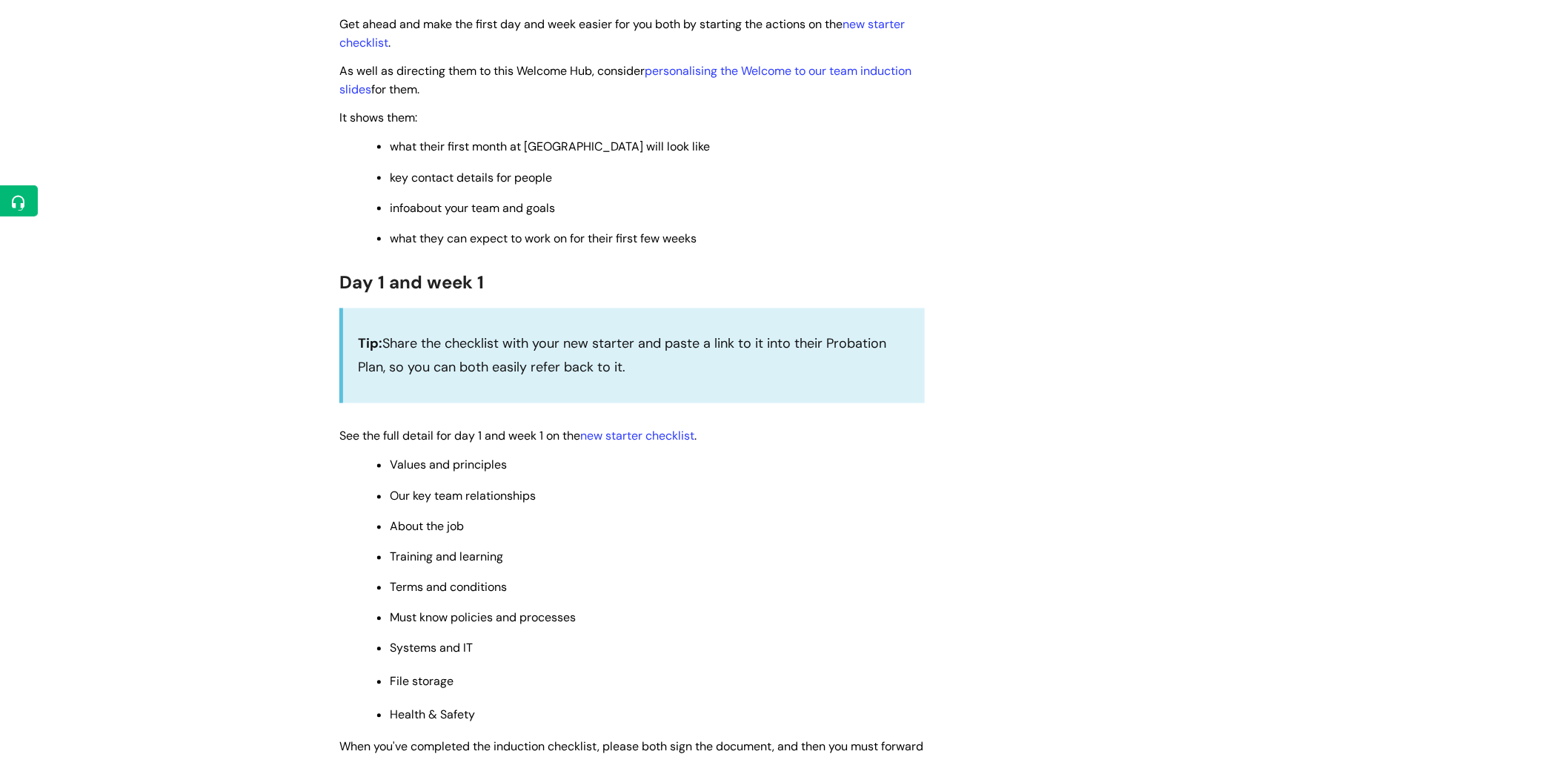
scroll to position [906, 0]
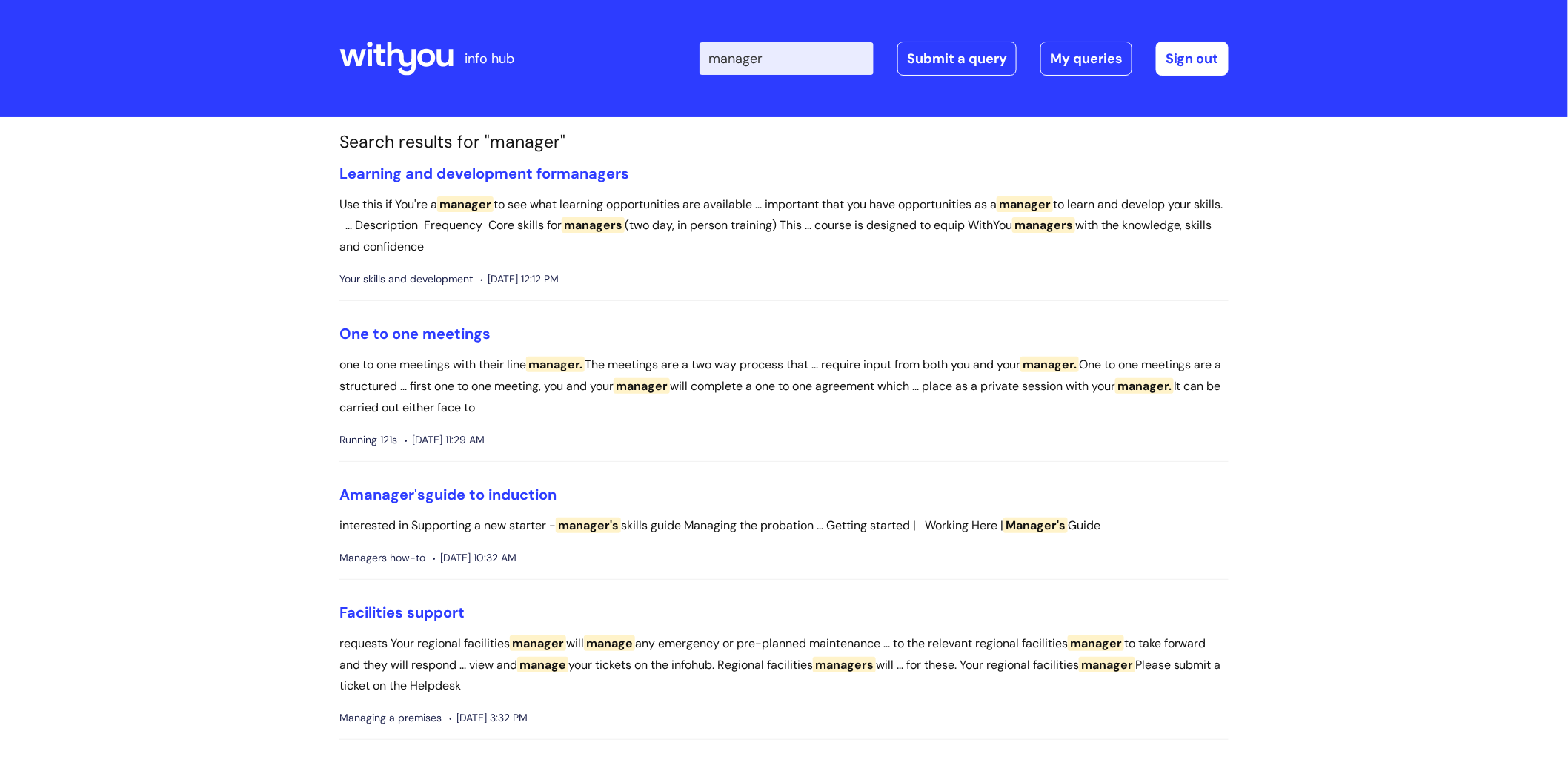
click at [405, 61] on icon at bounding box center [397, 58] width 114 height 36
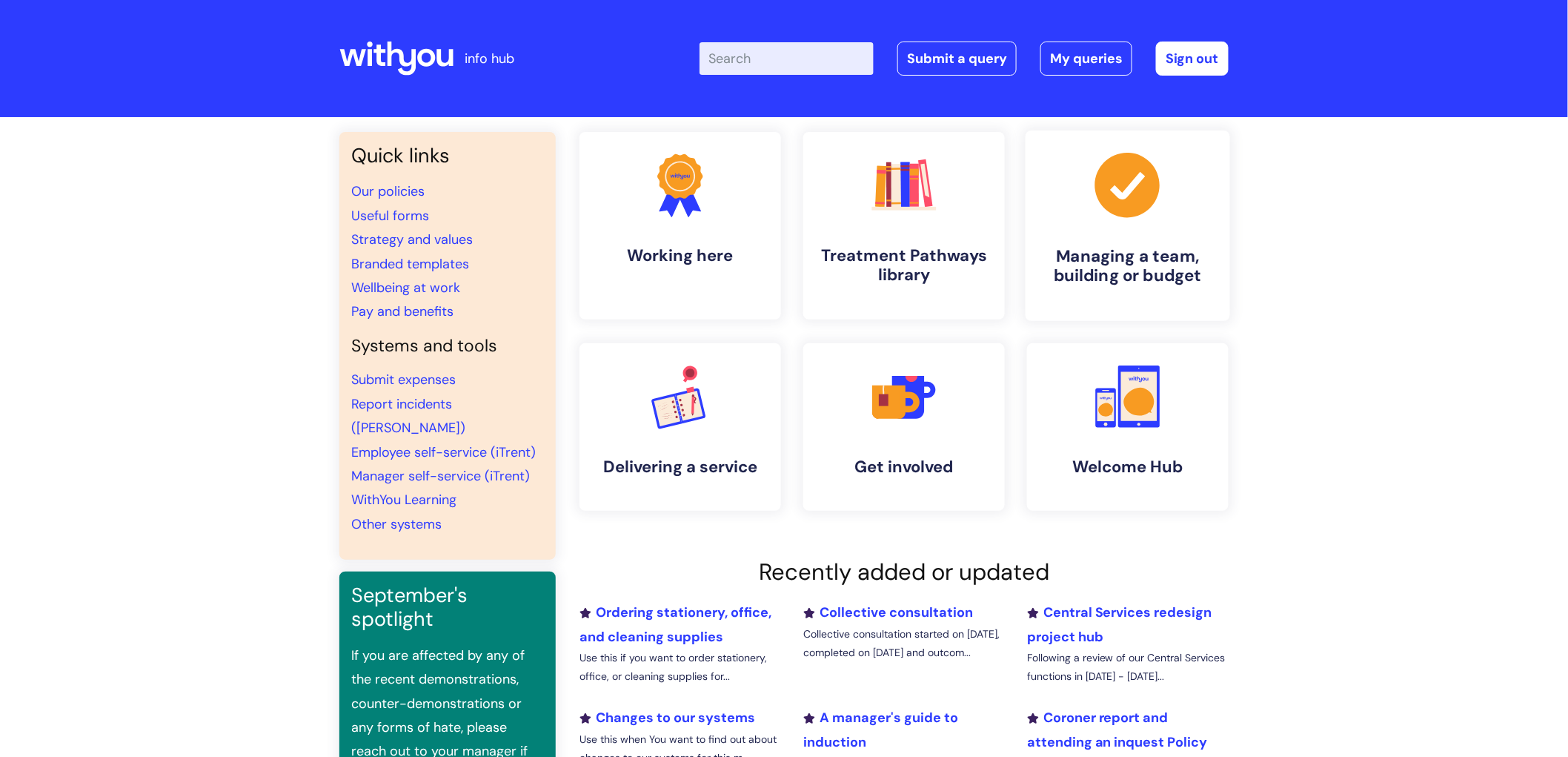
click at [1091, 283] on h4 "Managing a team, building or budget" at bounding box center [1128, 266] width 181 height 40
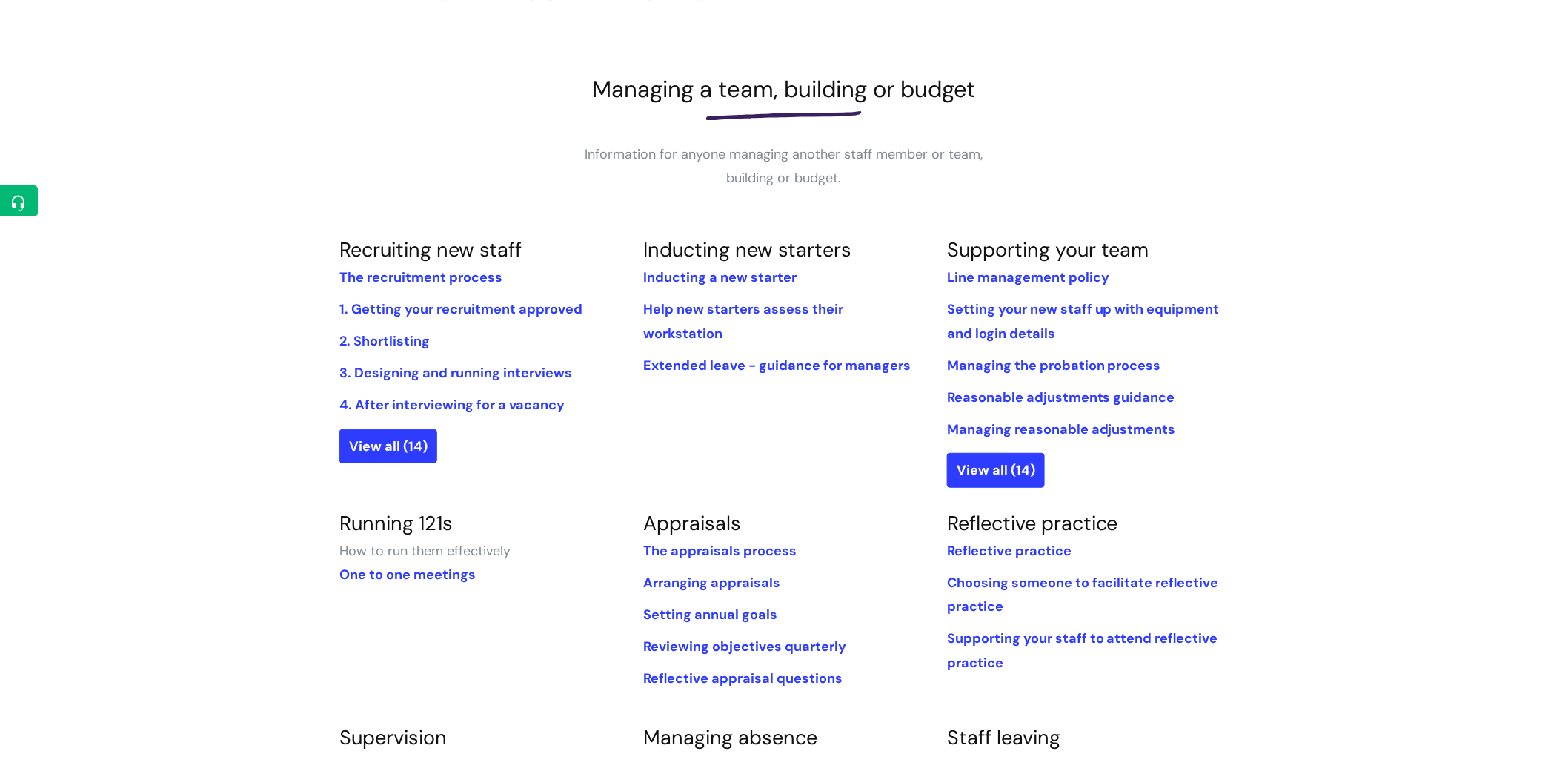
scroll to position [164, 0]
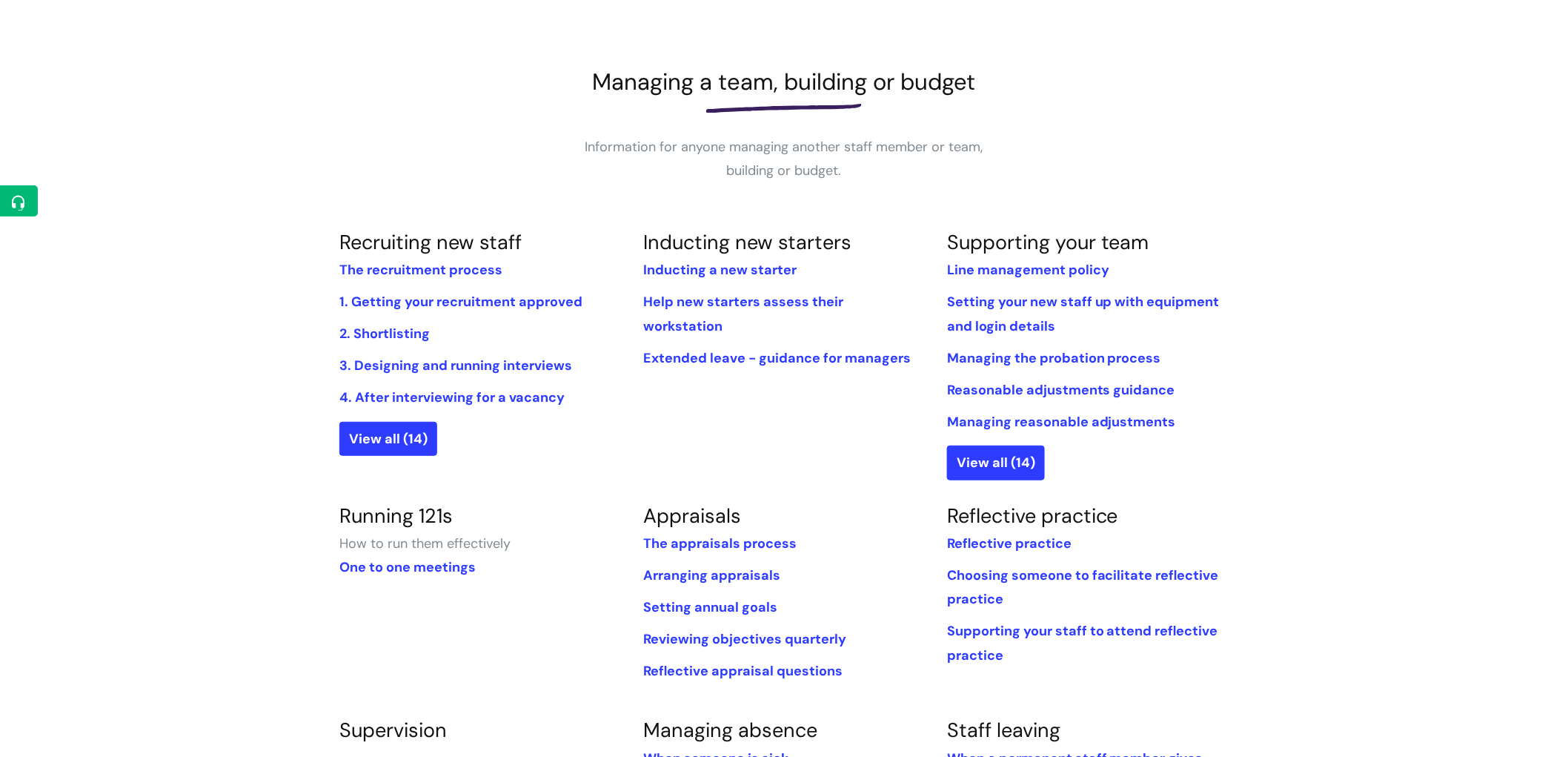
click at [685, 555] on li "The appraisals process" at bounding box center [784, 543] width 282 height 24
click at [695, 546] on link "The appraisals process" at bounding box center [719, 543] width 153 height 17
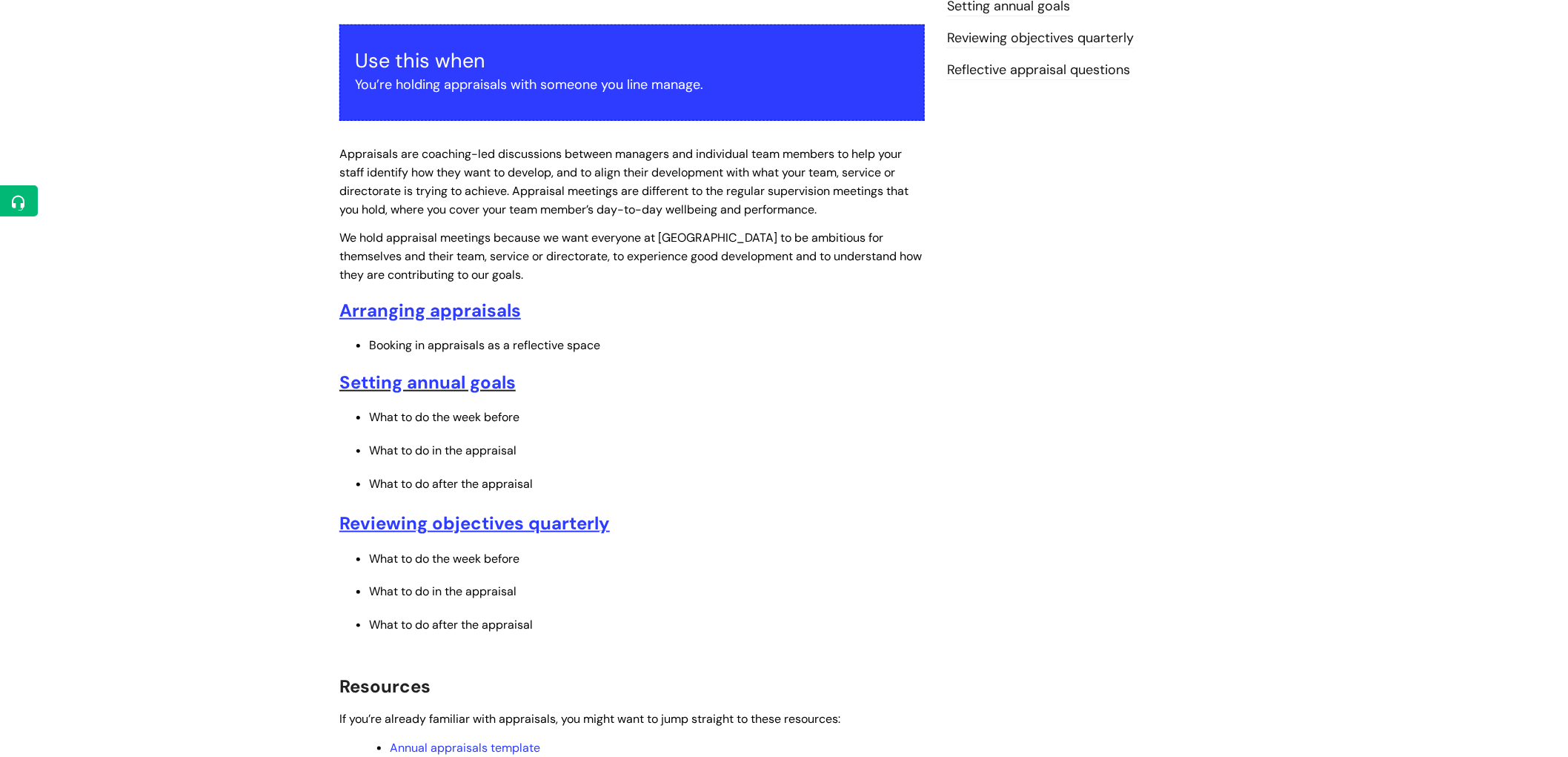
scroll to position [247, 0]
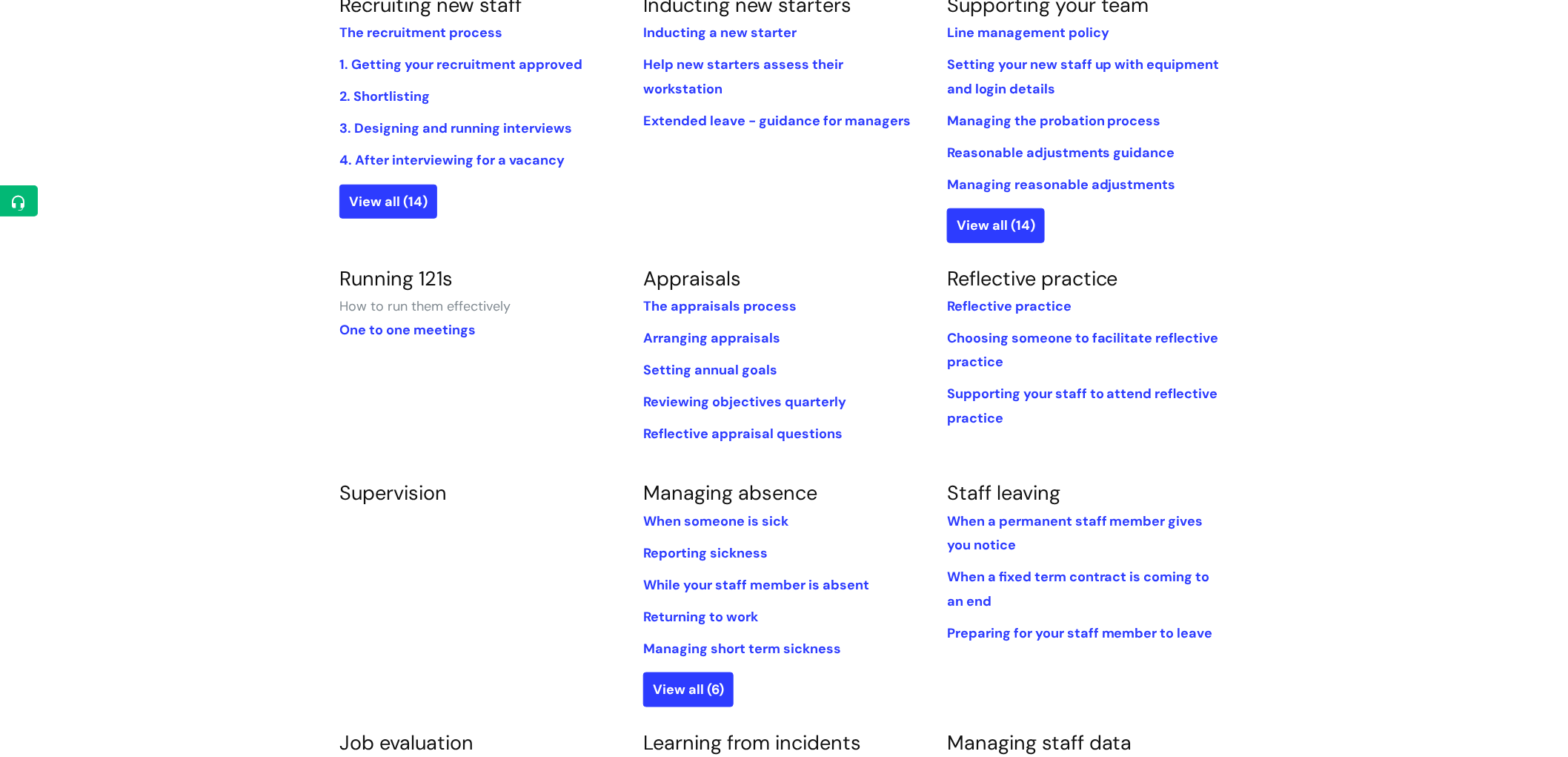
scroll to position [411, 0]
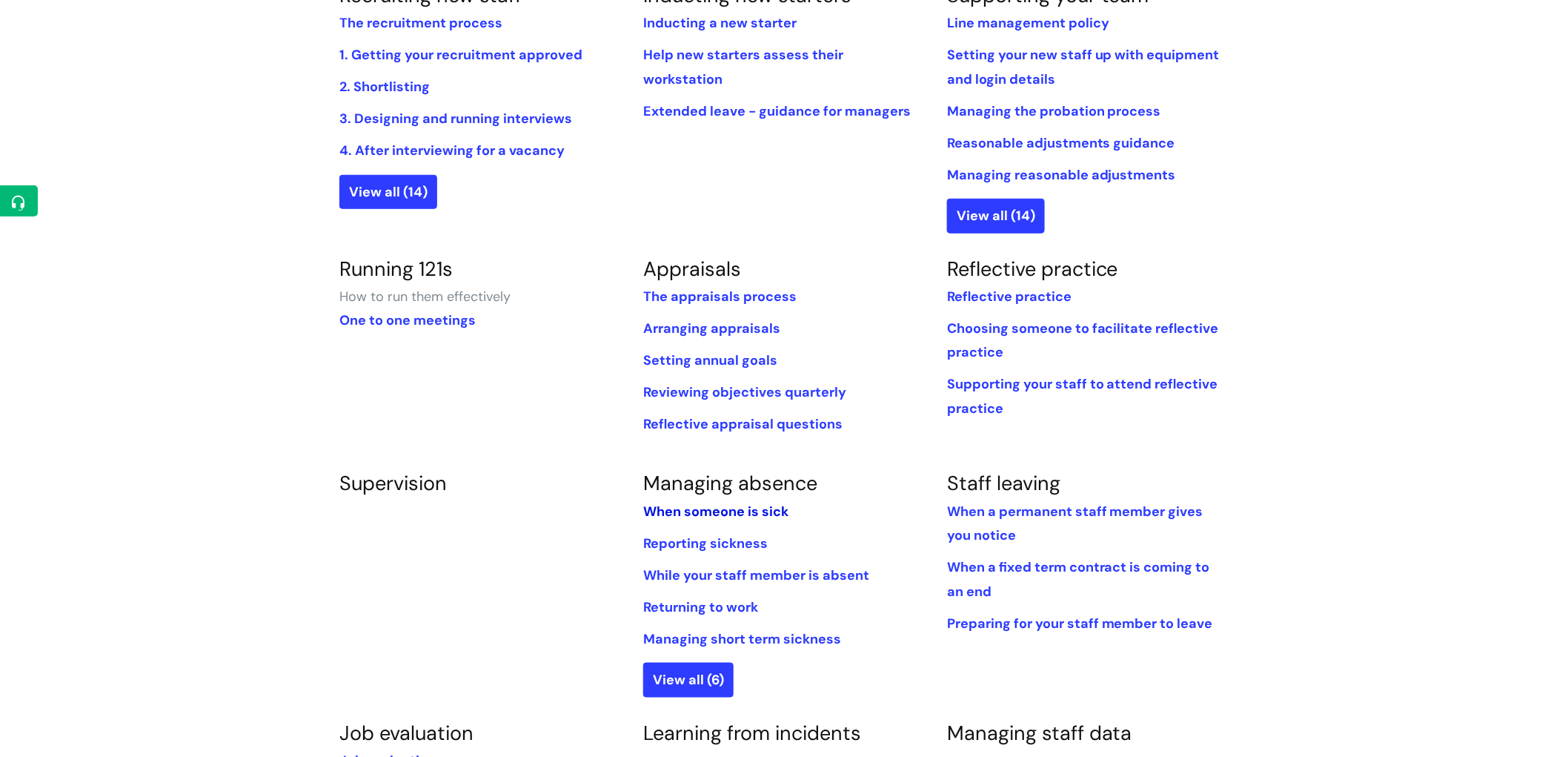
click at [767, 517] on link "When someone is sick" at bounding box center [715, 511] width 145 height 17
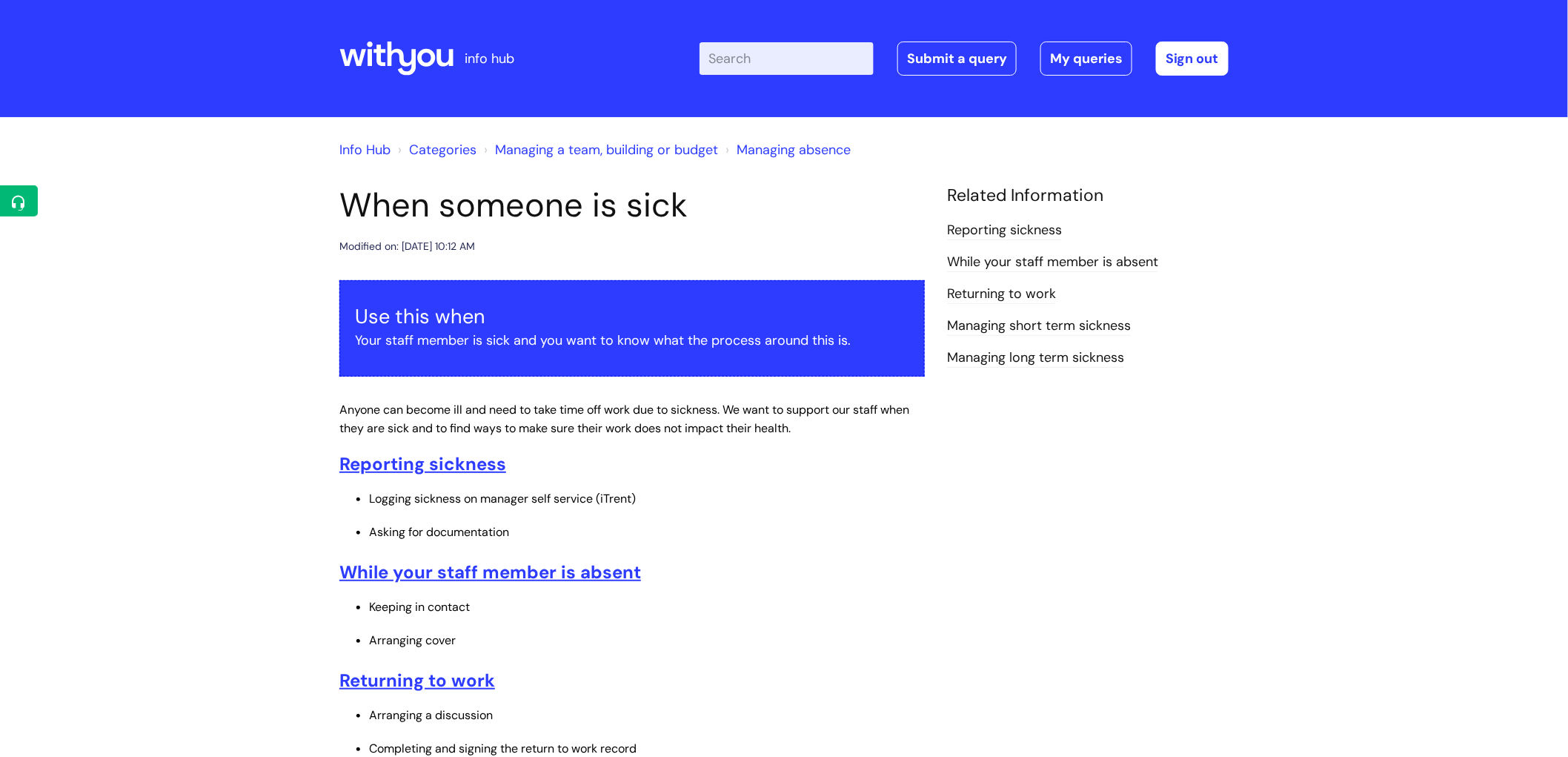
click at [452, 144] on link "Categories" at bounding box center [443, 149] width 67 height 17
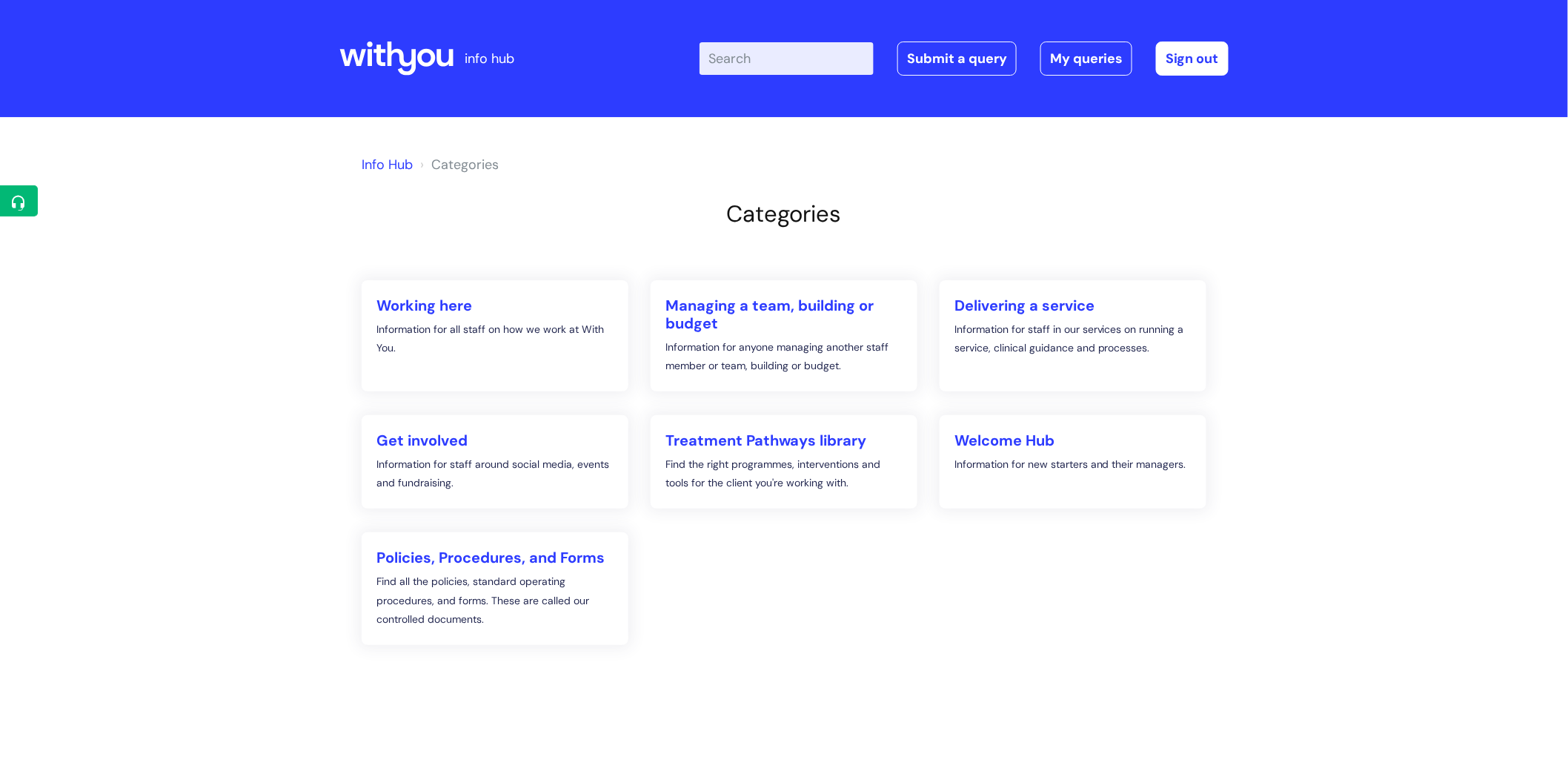
click at [382, 164] on link "Info Hub" at bounding box center [387, 164] width 51 height 17
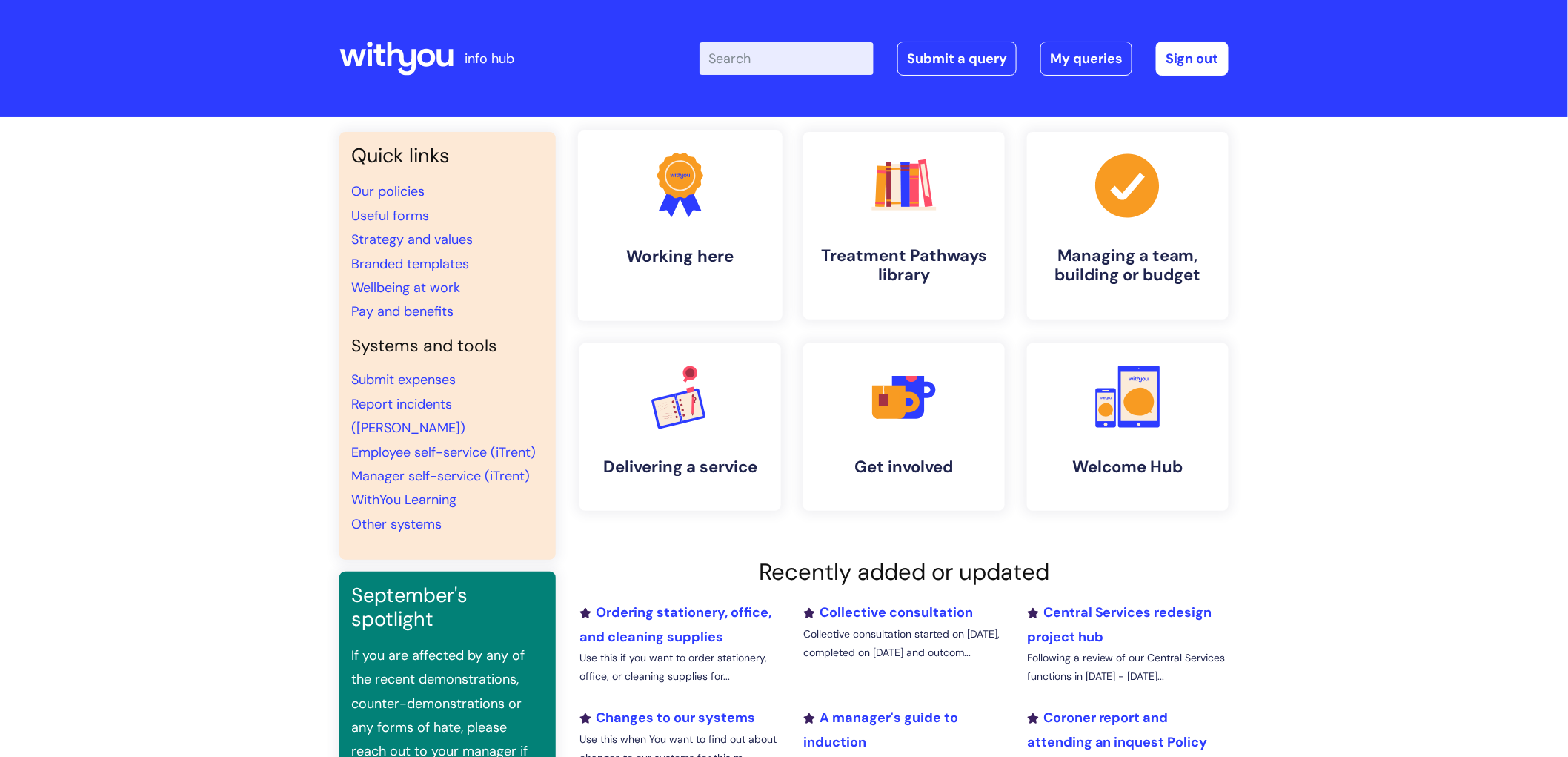
click at [677, 249] on h4 "Working here" at bounding box center [680, 256] width 181 height 20
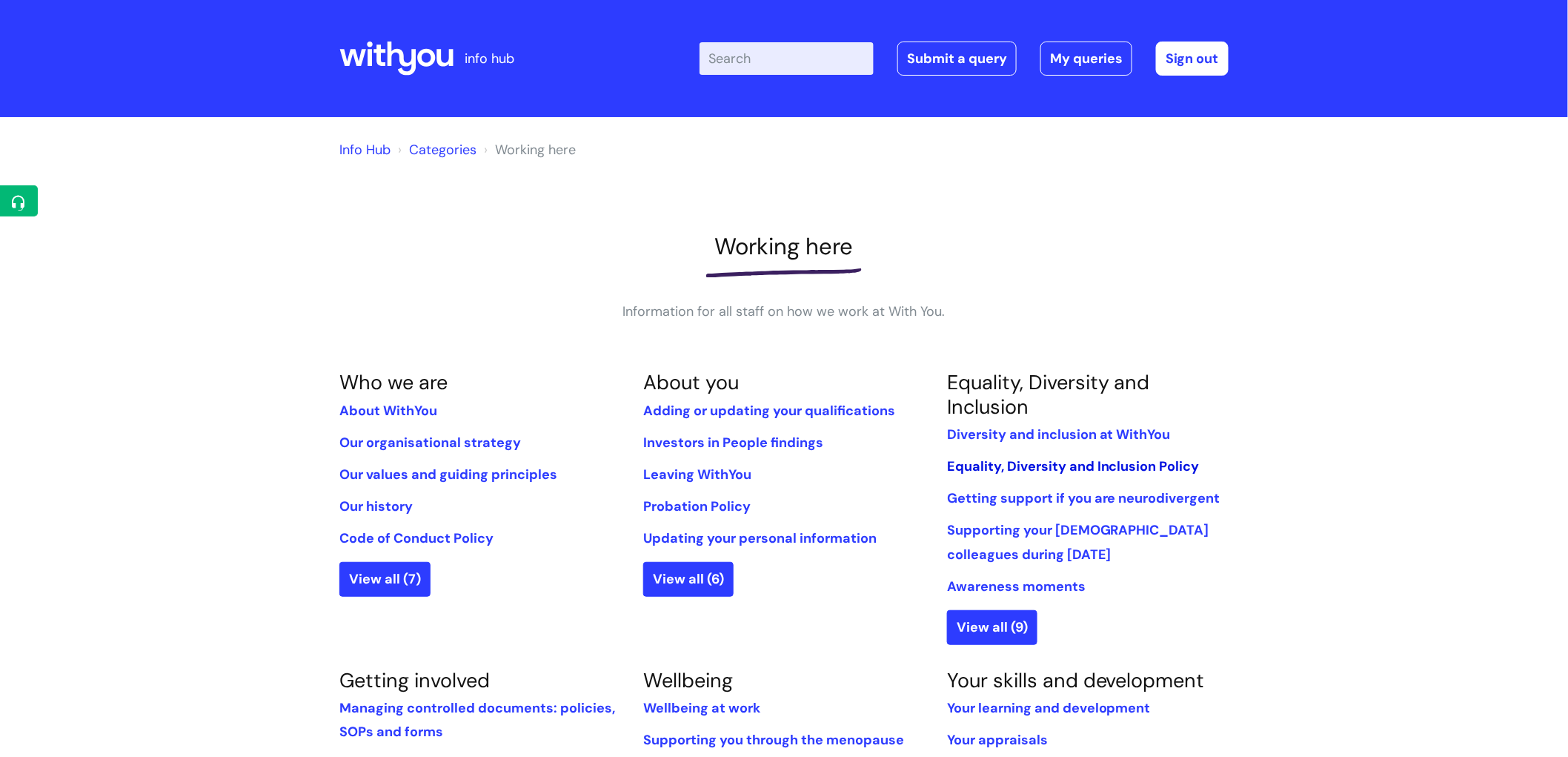
click at [1101, 463] on link "Equality, Diversity and Inclusion Policy" at bounding box center [1073, 466] width 253 height 17
click at [996, 428] on link "Diversity and inclusion at WithYou" at bounding box center [1059, 434] width 224 height 17
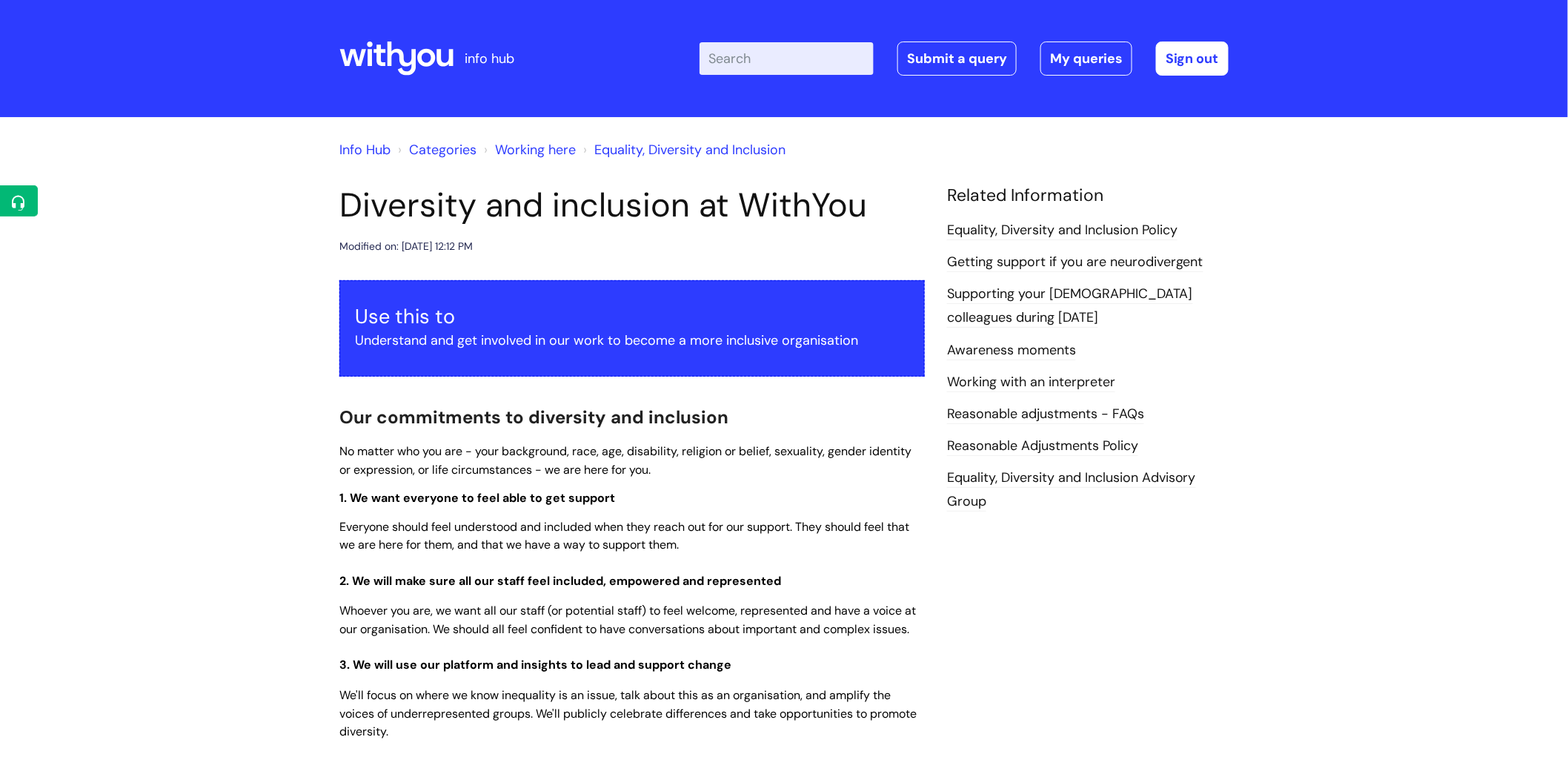
click at [768, 58] on input "Enter your search term here..." at bounding box center [786, 58] width 174 height 32
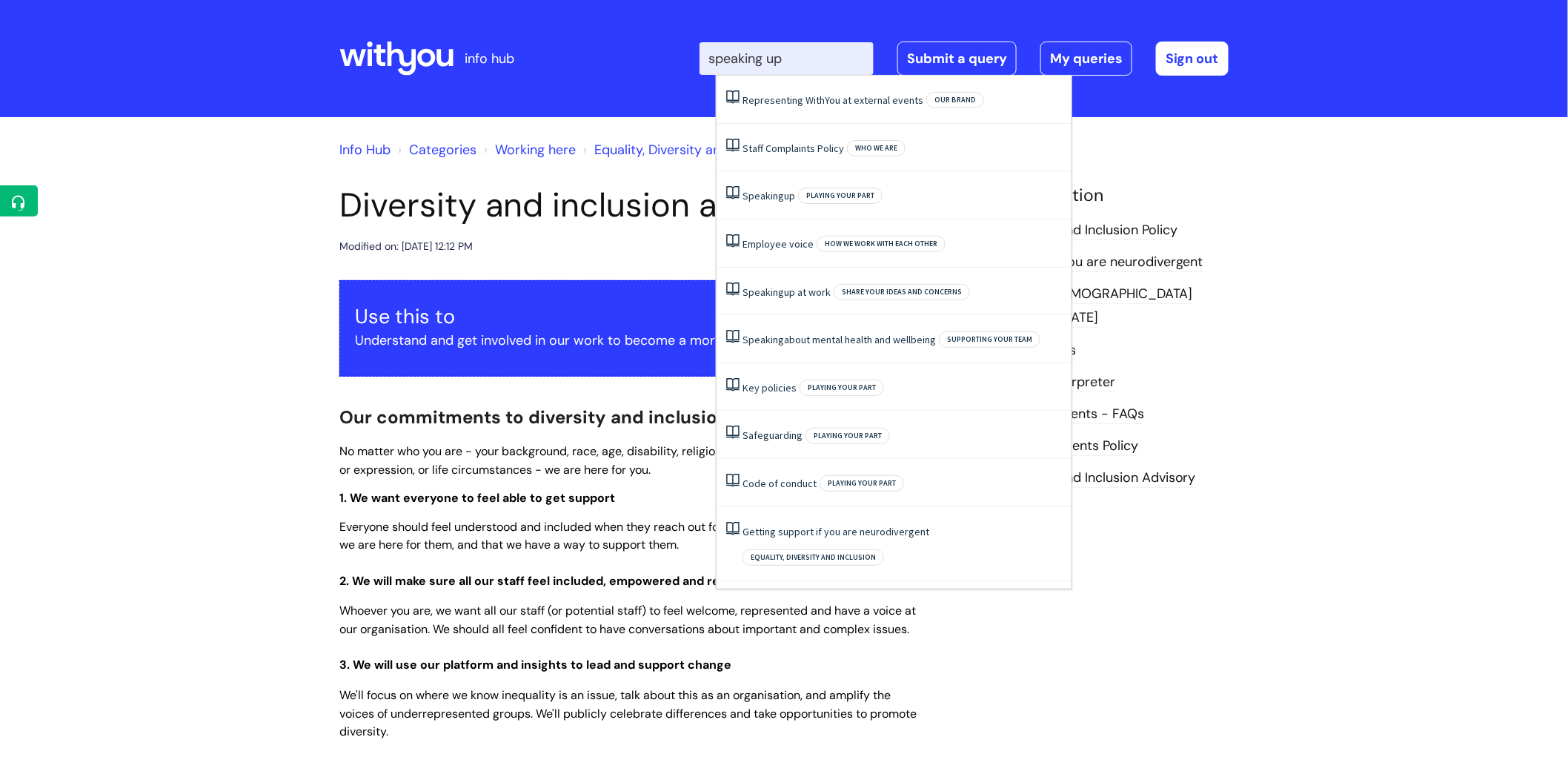
type input "speaking up"
click button "Search" at bounding box center [0, 0] width 0 height 0
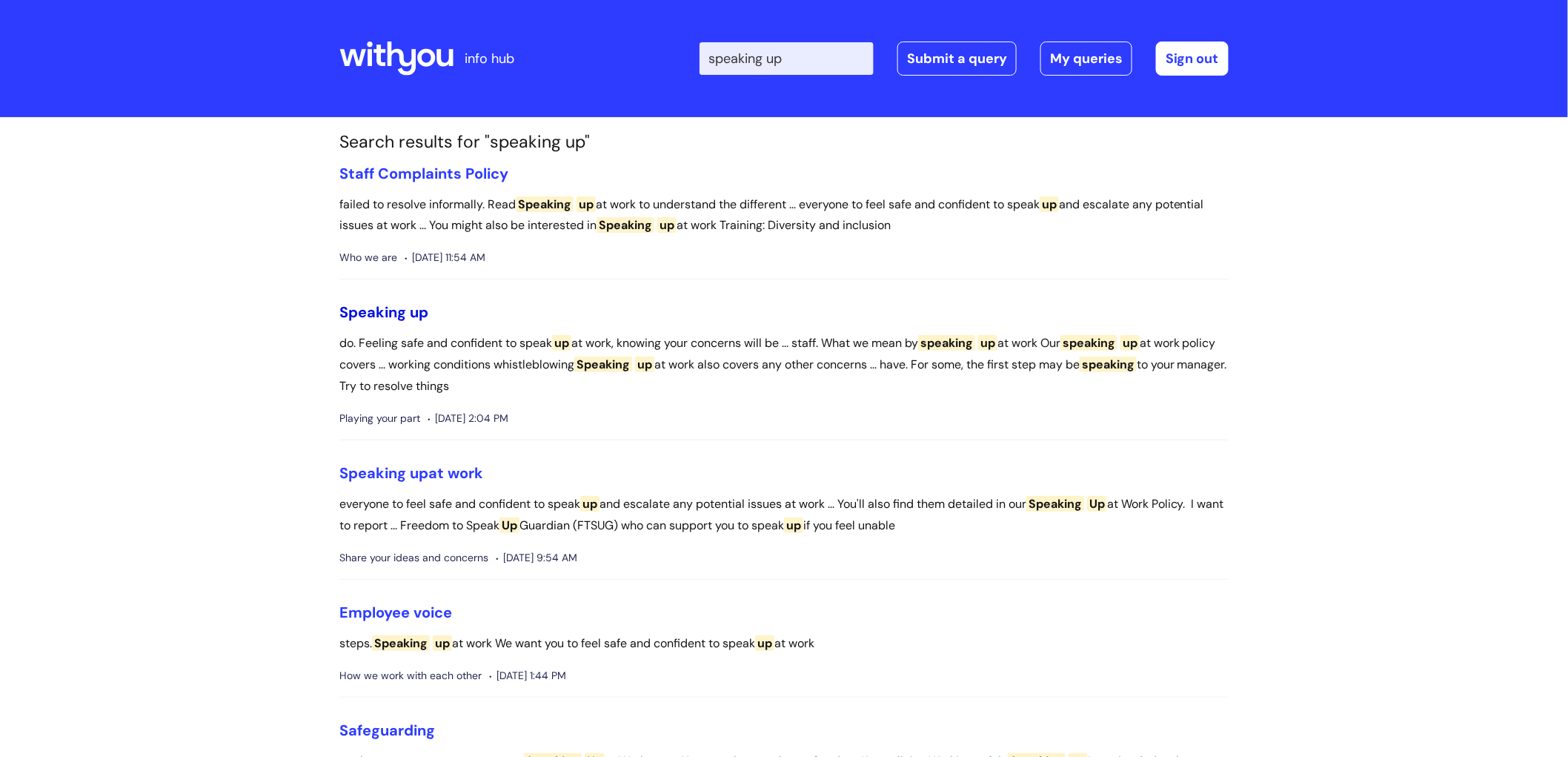
click at [402, 310] on span "Speaking" at bounding box center [373, 312] width 66 height 19
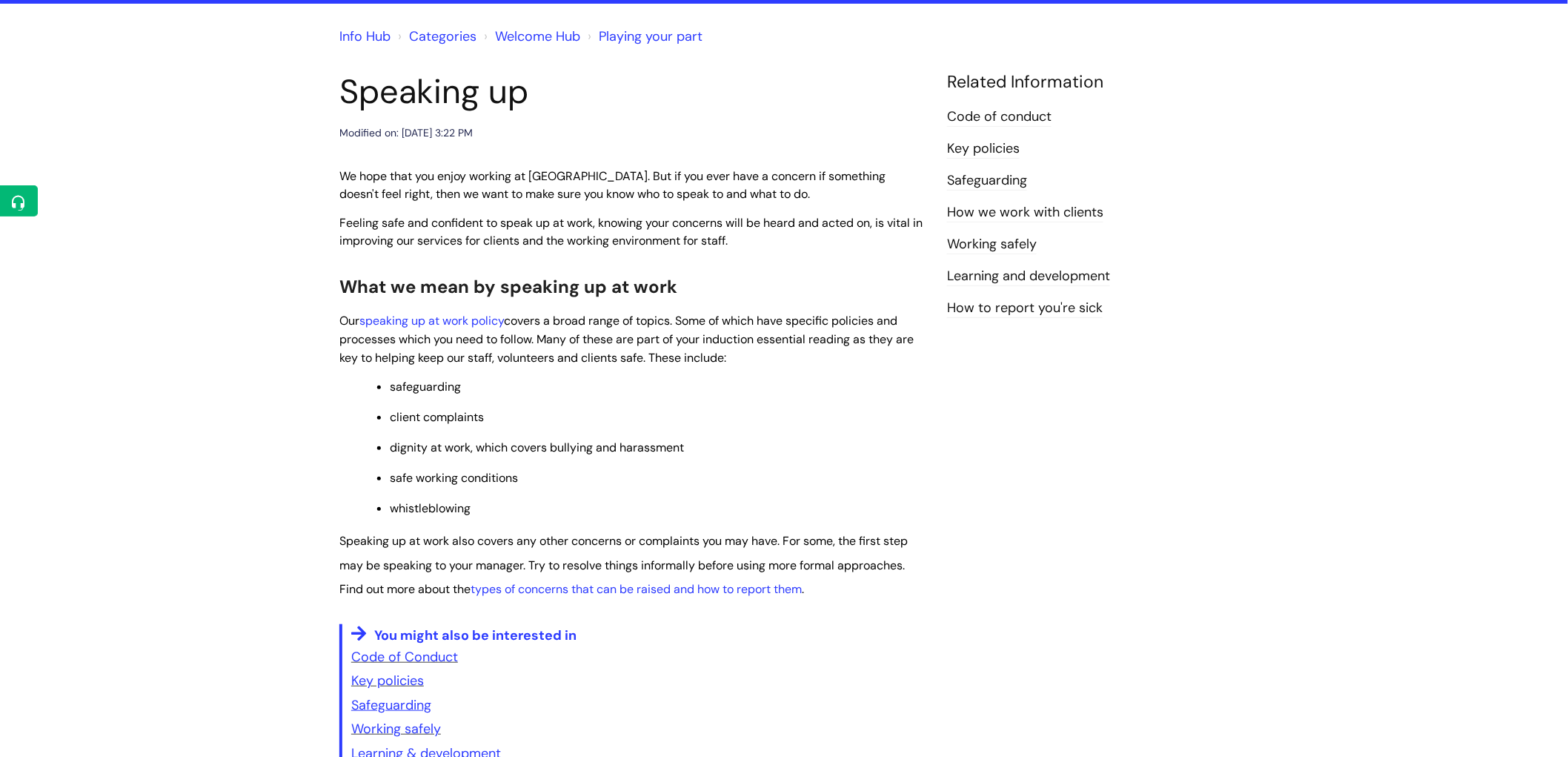
scroll to position [164, 0]
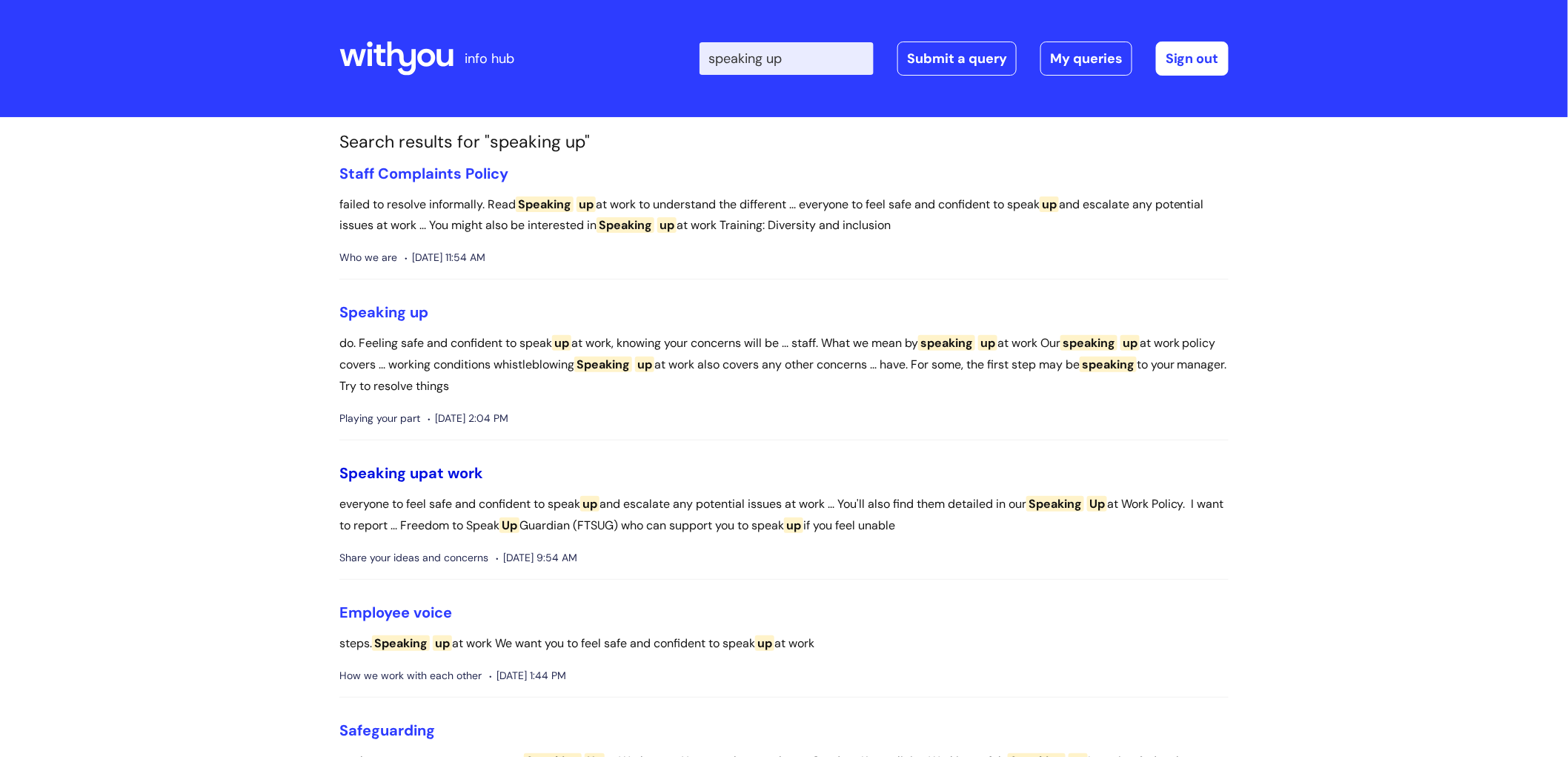
click at [438, 470] on link "Speaking up at work" at bounding box center [411, 473] width 143 height 19
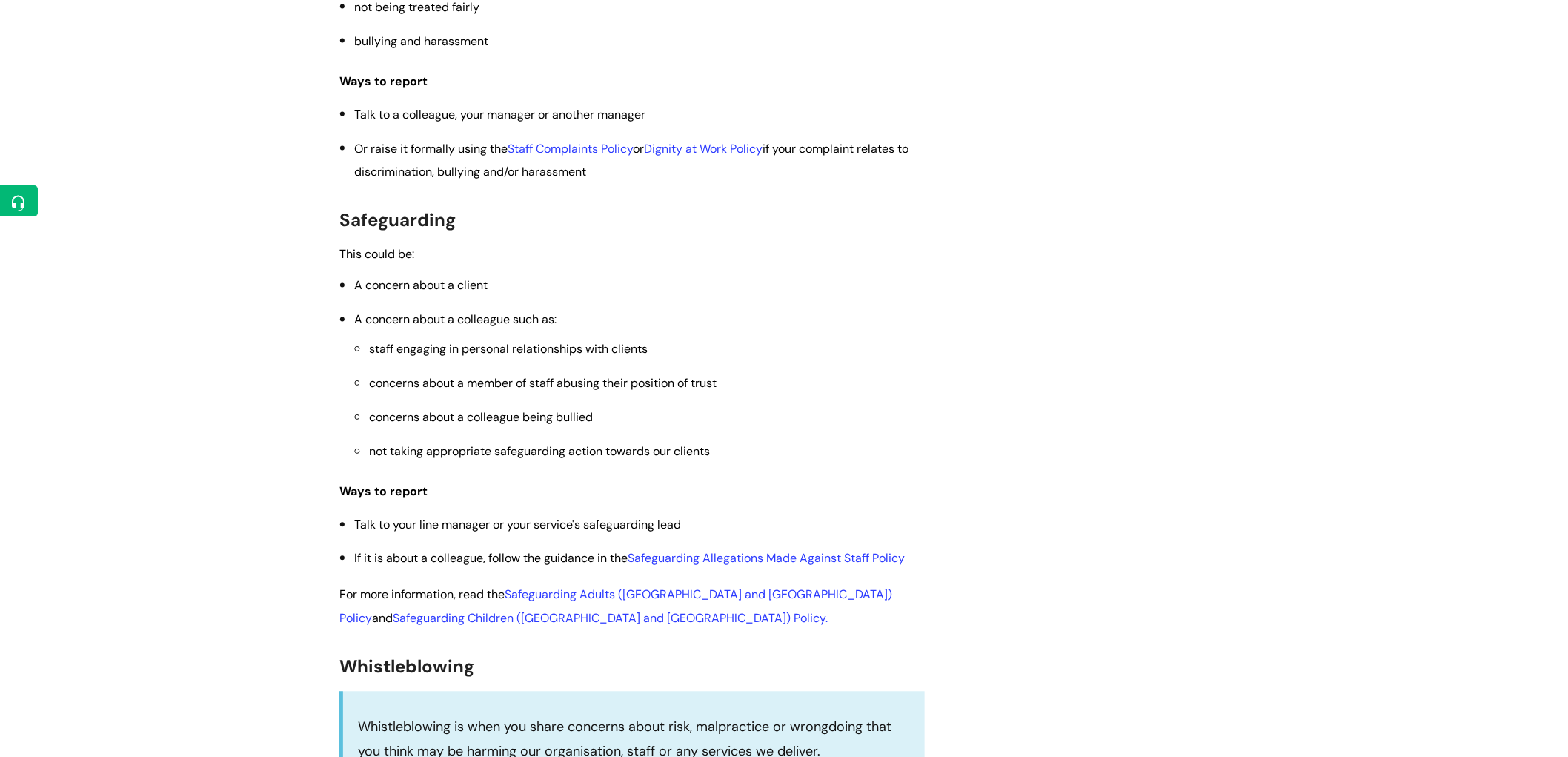
scroll to position [1070, 0]
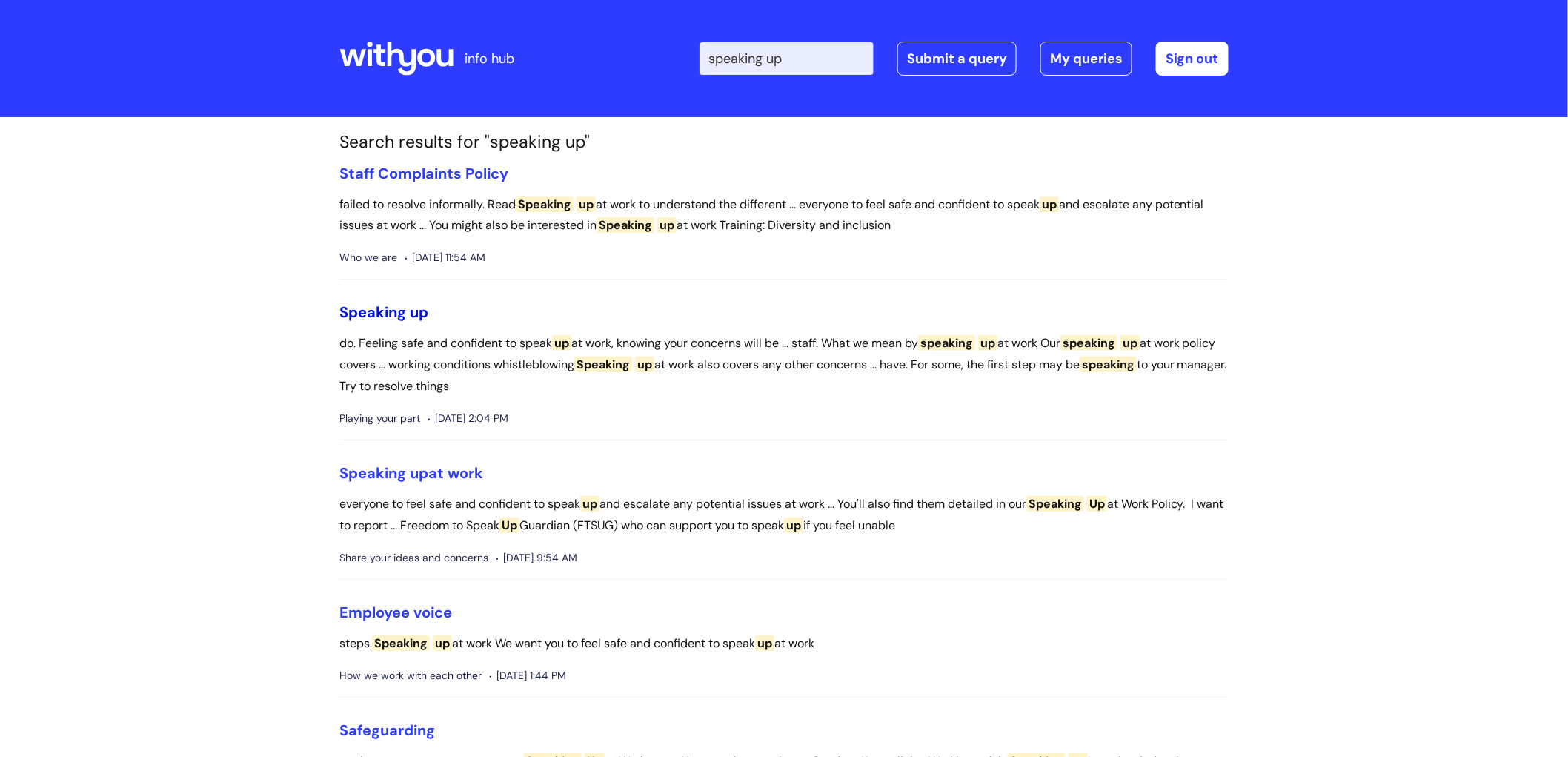
click at [405, 312] on span "Speaking" at bounding box center [373, 312] width 66 height 19
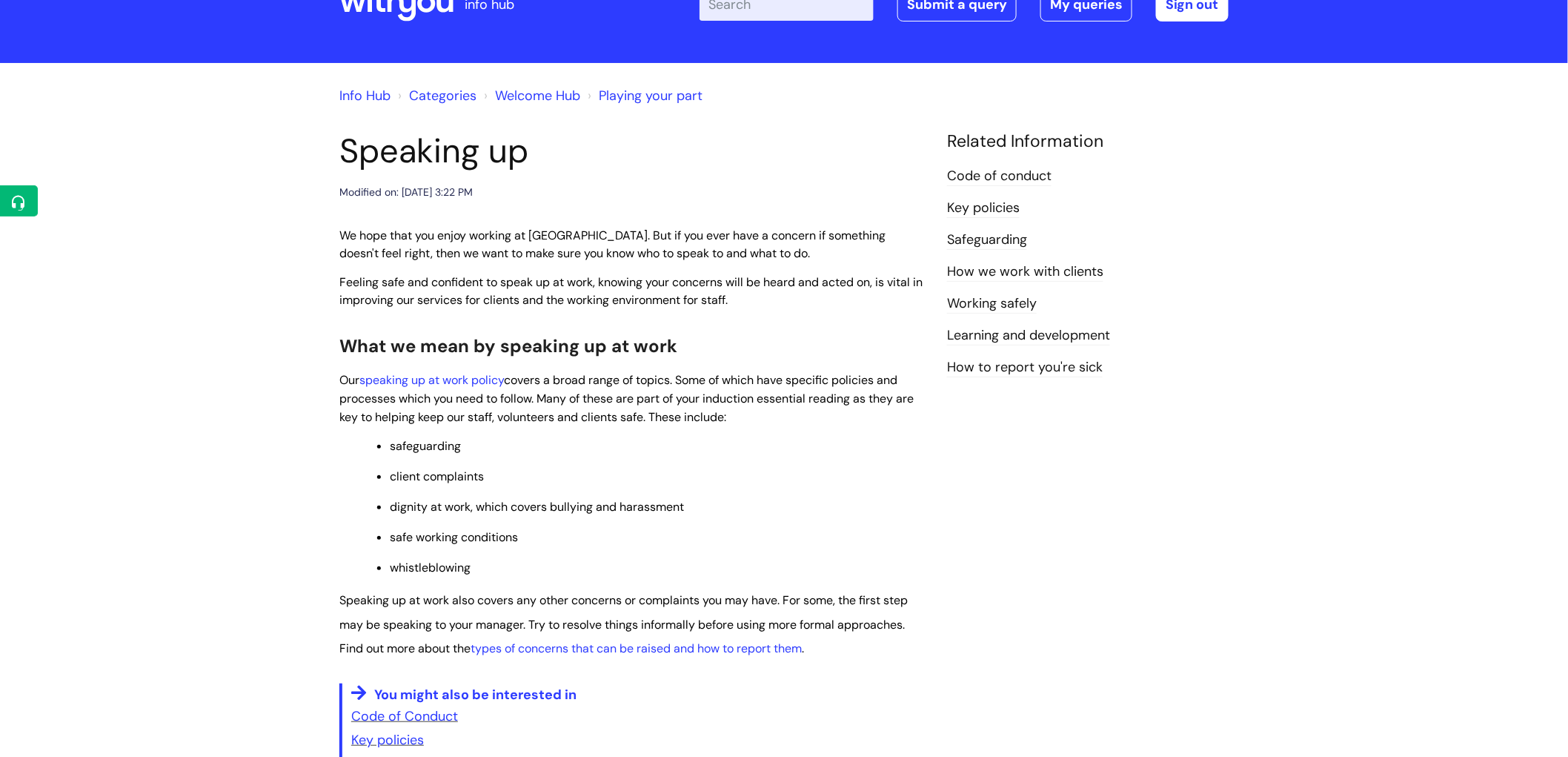
scroll to position [82, 0]
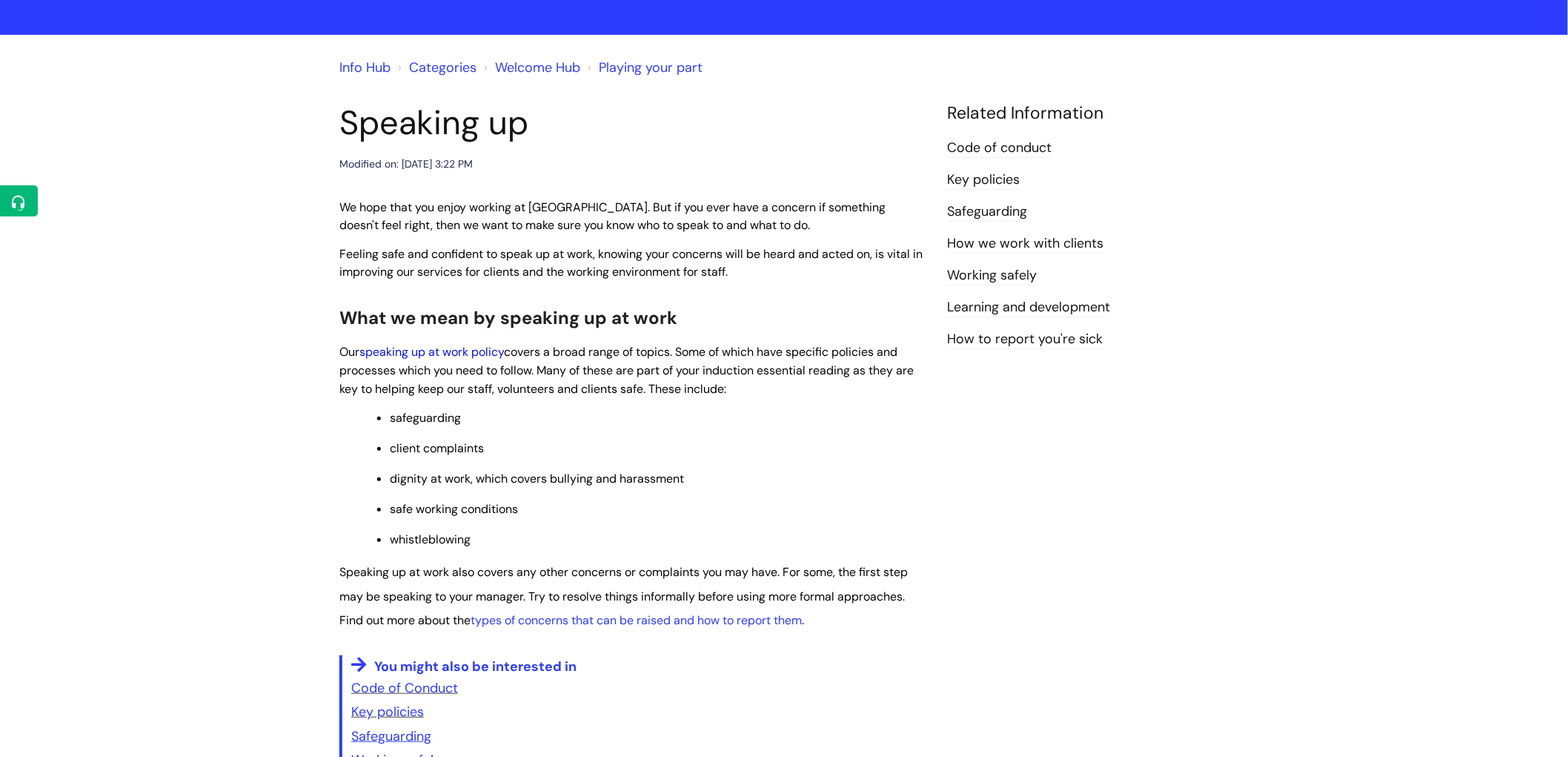
click at [452, 350] on link "speaking up at work policy" at bounding box center [432, 352] width 144 height 16
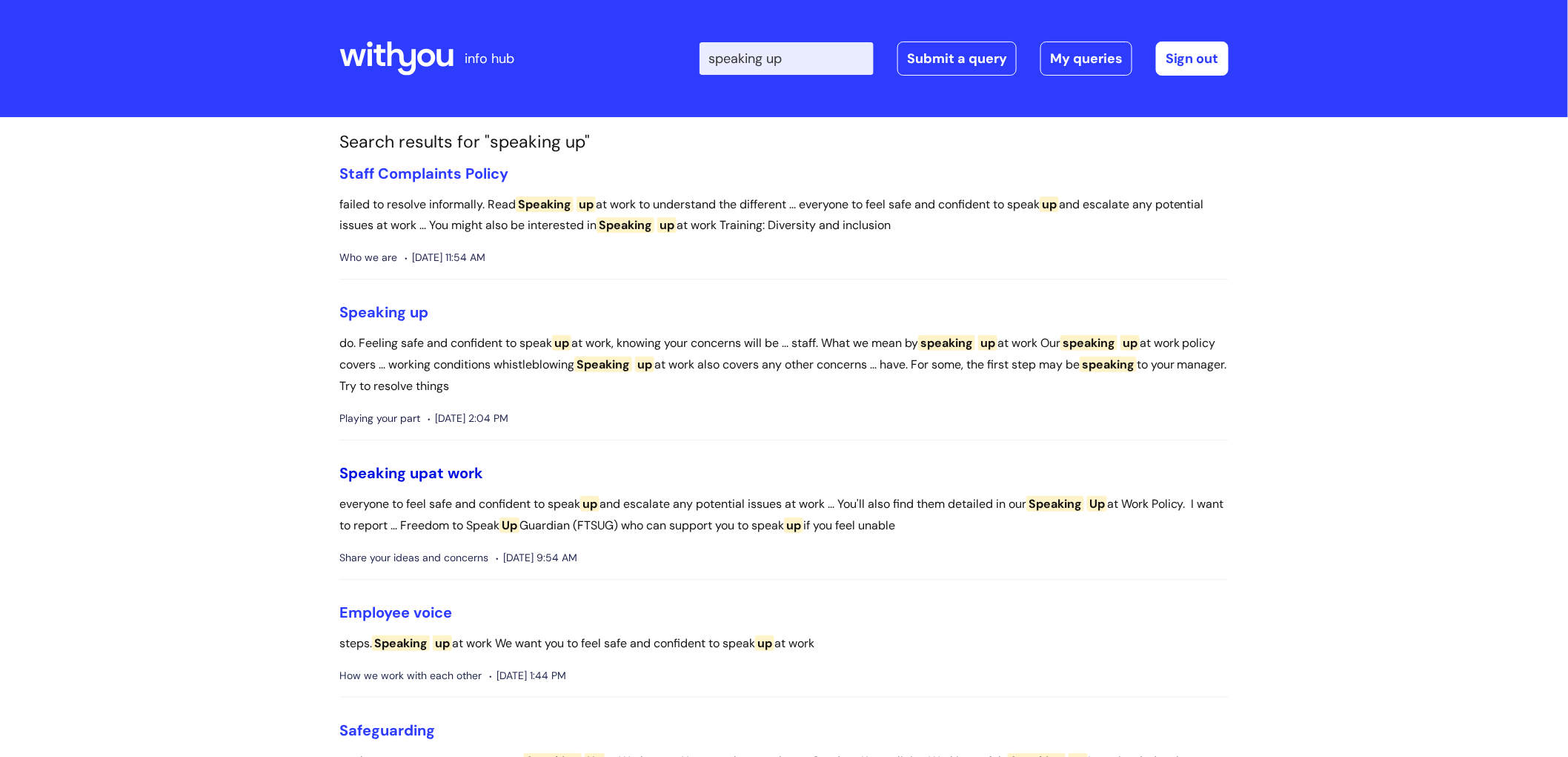
click at [443, 473] on link "Speaking up at work" at bounding box center [411, 473] width 143 height 19
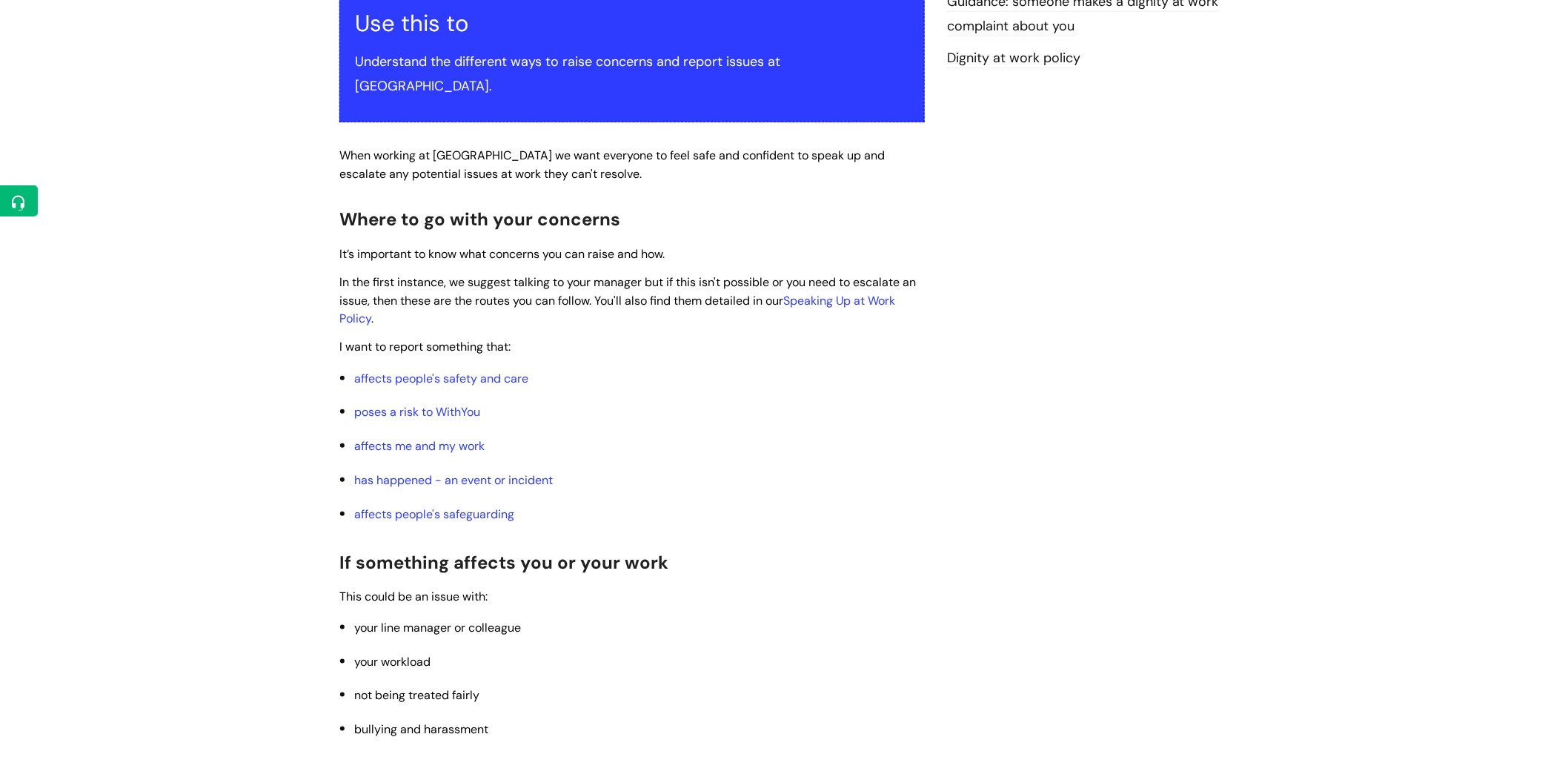
scroll to position [329, 0]
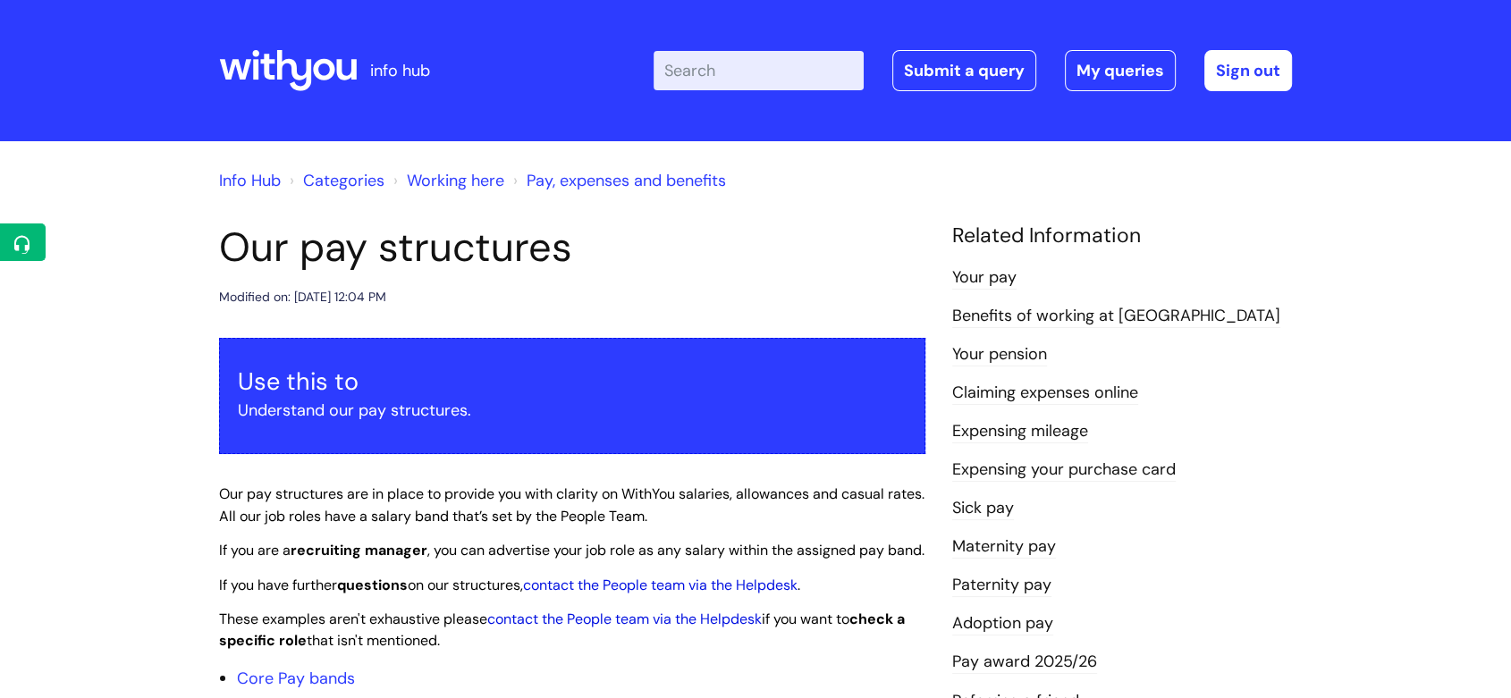
click at [773, 68] on input "Enter your search term here..." at bounding box center [759, 70] width 210 height 39
type input "social media"
click button "Search" at bounding box center [0, 0] width 0 height 0
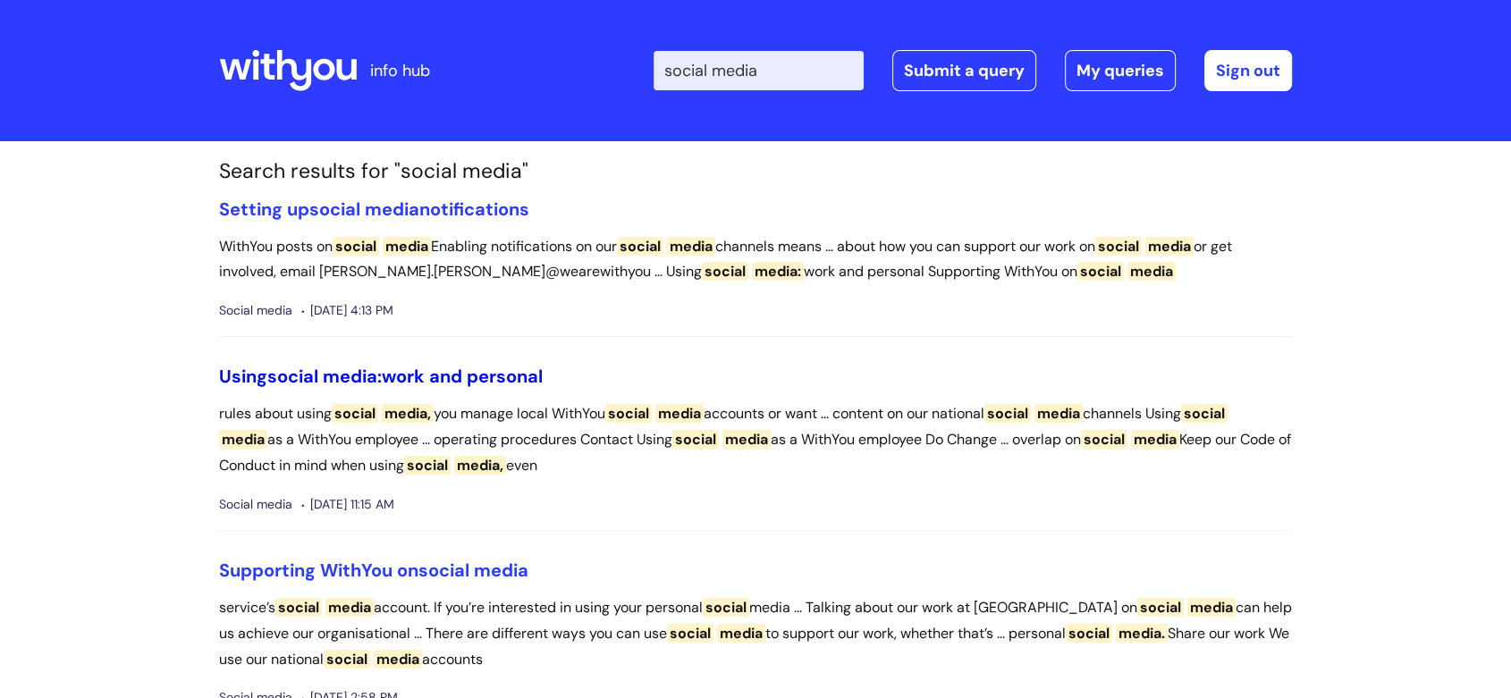
click at [479, 381] on link "Using social media: work and personal" at bounding box center [381, 376] width 324 height 23
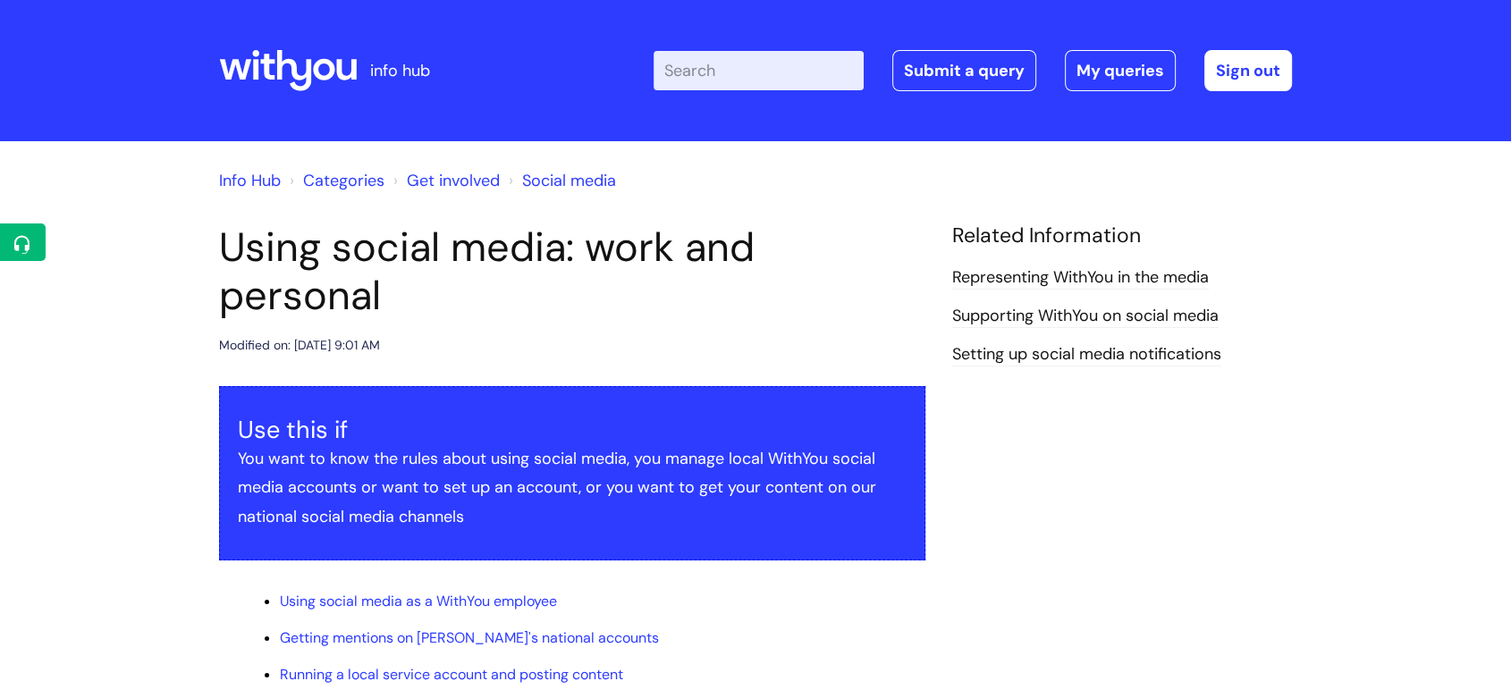
click at [604, 302] on h1 "Using social media: work and personal" at bounding box center [572, 272] width 706 height 97
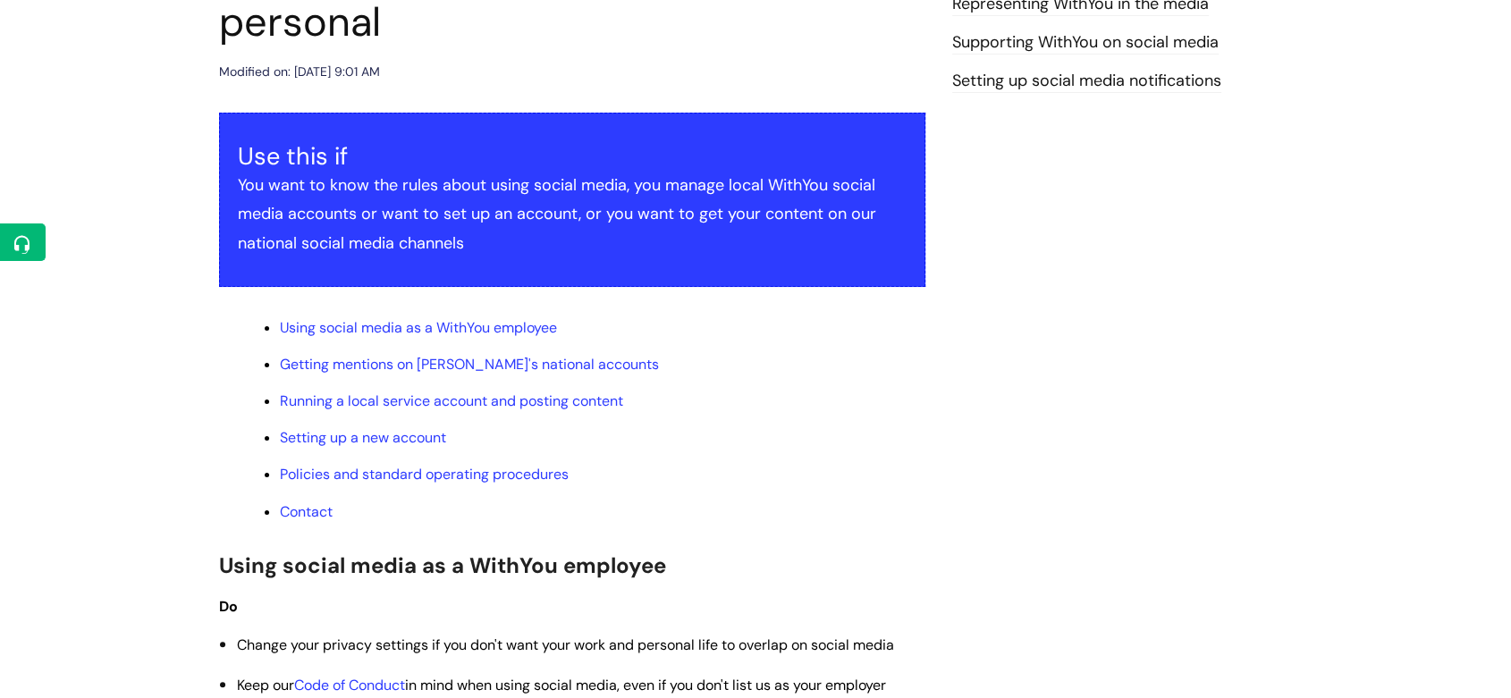
scroll to position [298, 0]
